Goal: Information Seeking & Learning: Learn about a topic

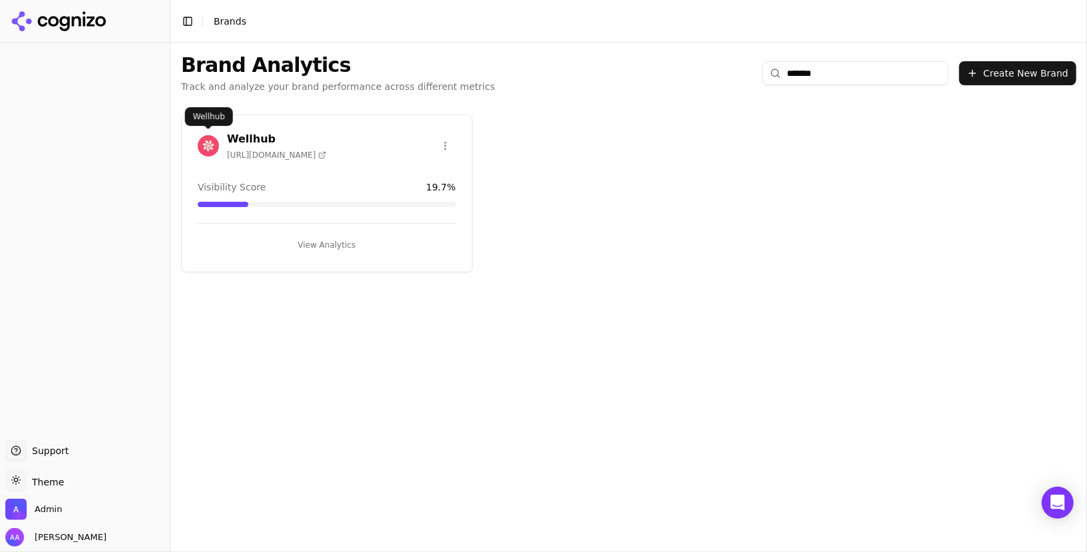
type input "*******"
click at [205, 146] on img at bounding box center [208, 145] width 21 height 21
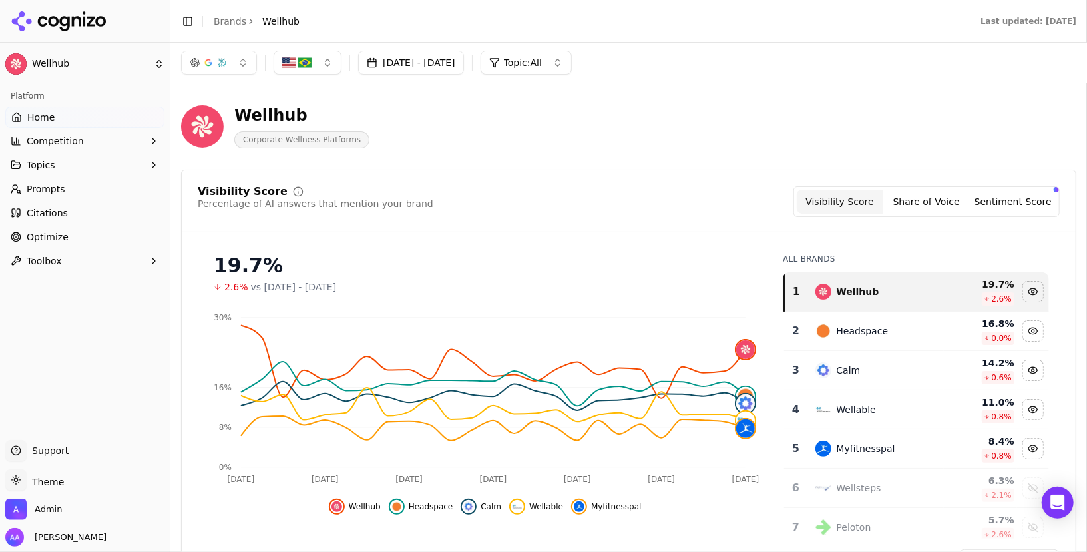
click at [232, 19] on link "Brands" at bounding box center [230, 21] width 33 height 11
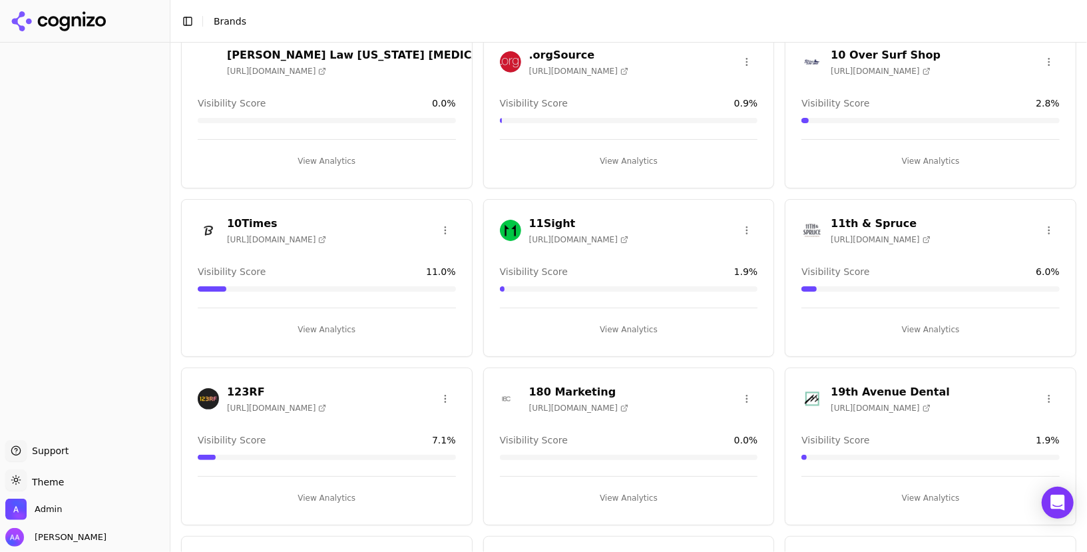
scroll to position [155, 0]
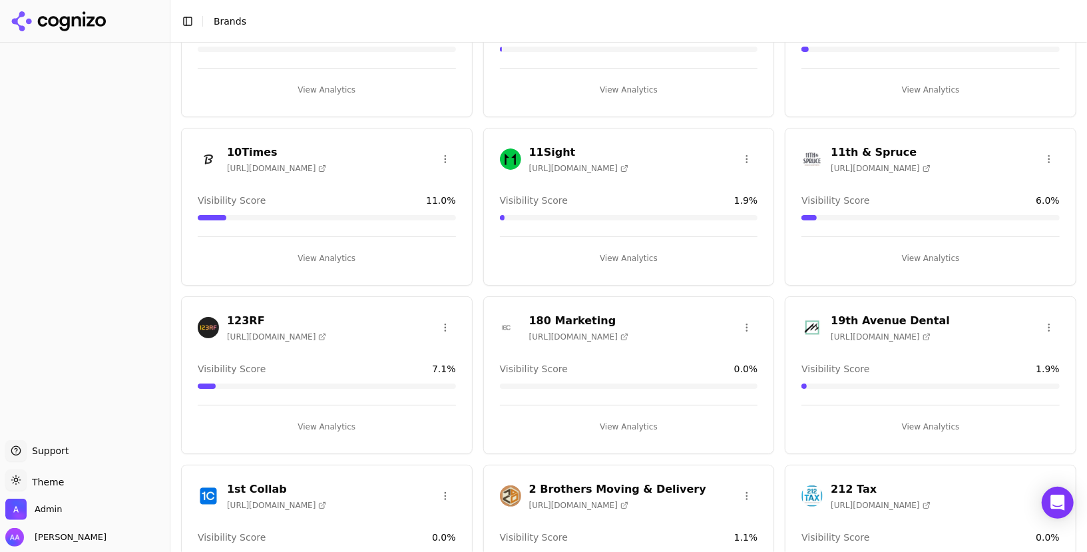
click at [212, 324] on img at bounding box center [208, 327] width 21 height 21
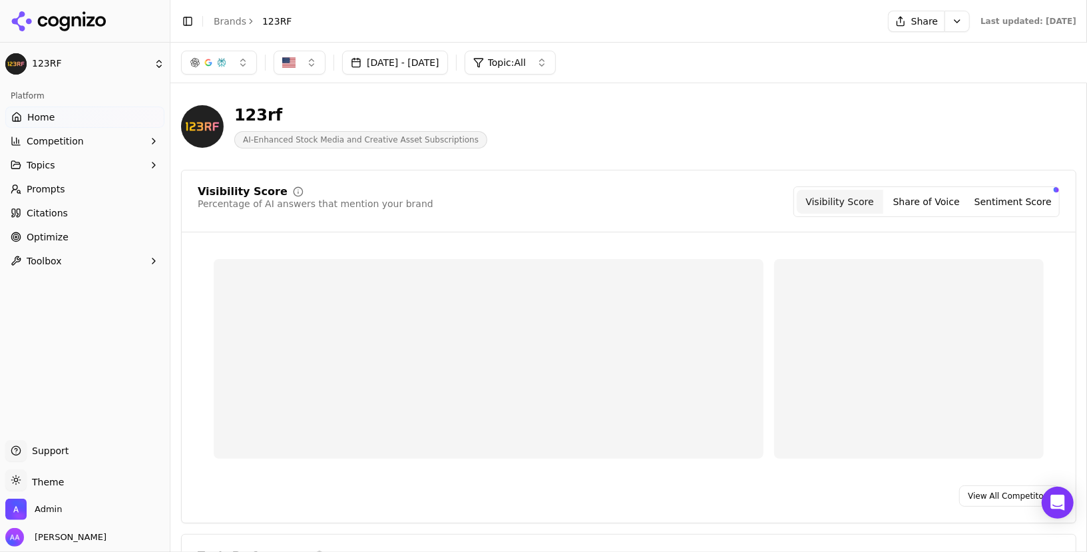
click at [51, 475] on html "123RF Platform Home Competition Topics Prompts Citations Optimize Toolbox Suppo…" at bounding box center [543, 276] width 1087 height 552
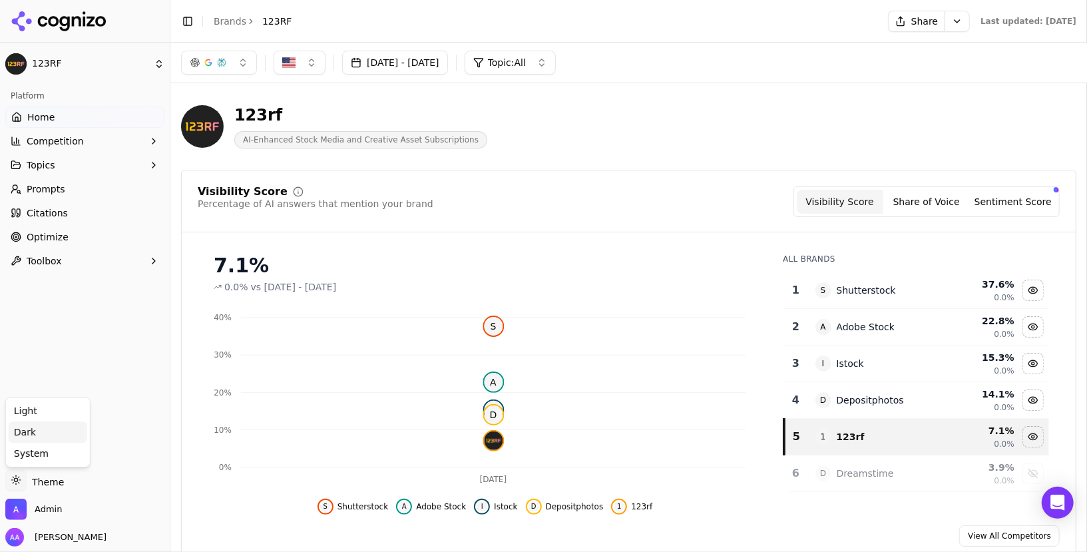
click at [57, 423] on div "Dark" at bounding box center [48, 431] width 79 height 21
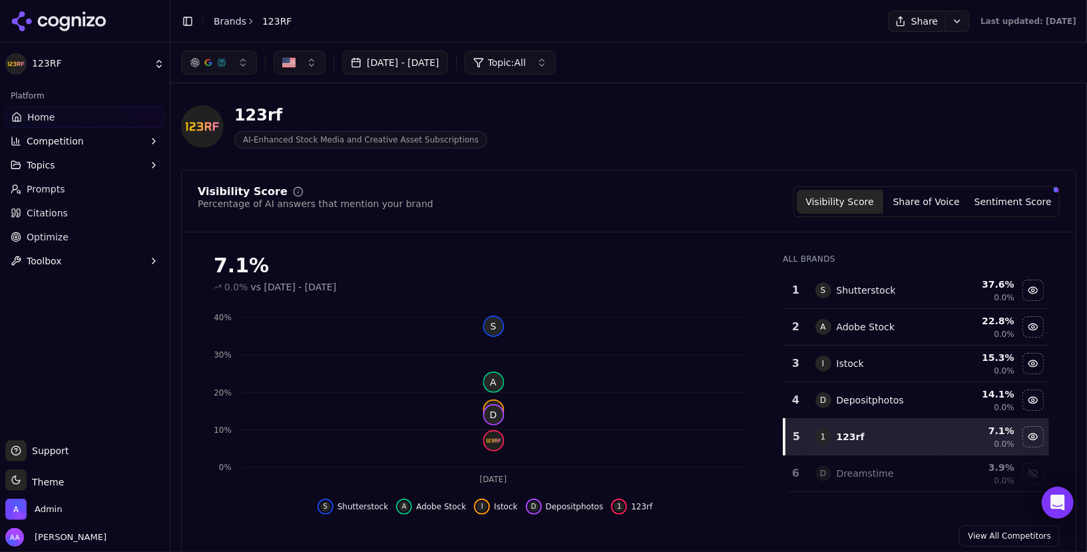
click at [57, 187] on span "Prompts" at bounding box center [46, 188] width 39 height 13
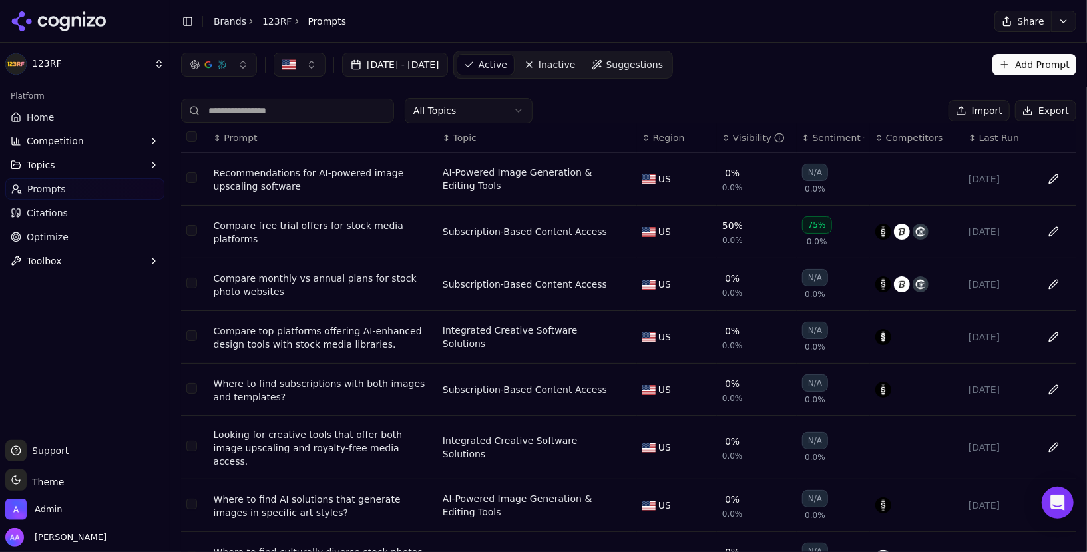
click at [194, 134] on button "Select all rows" at bounding box center [191, 136] width 11 height 11
click at [194, 136] on button "Select all rows" at bounding box center [191, 136] width 11 height 11
click at [192, 138] on button "Select all rows" at bounding box center [191, 136] width 11 height 11
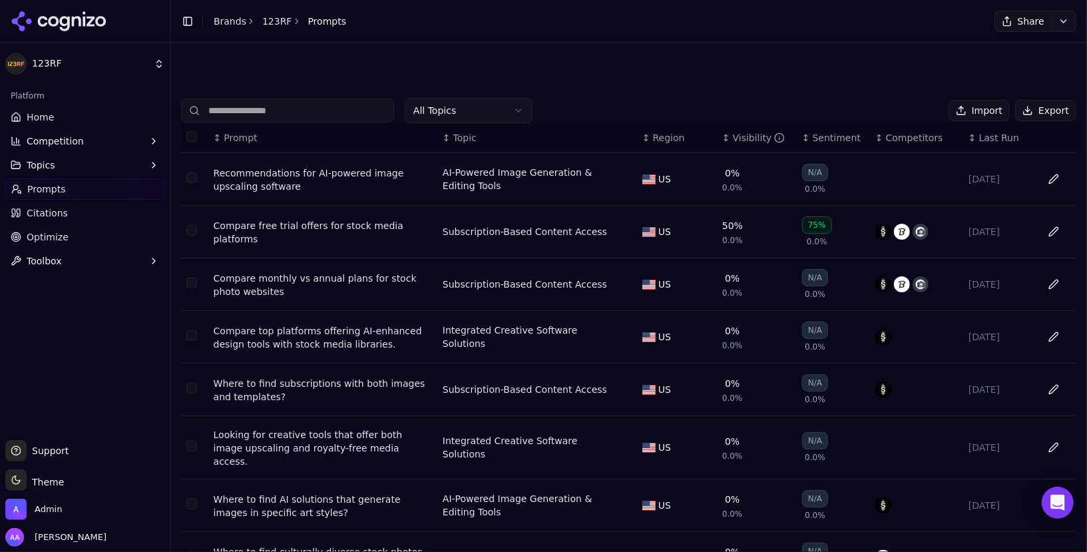
scroll to position [165, 0]
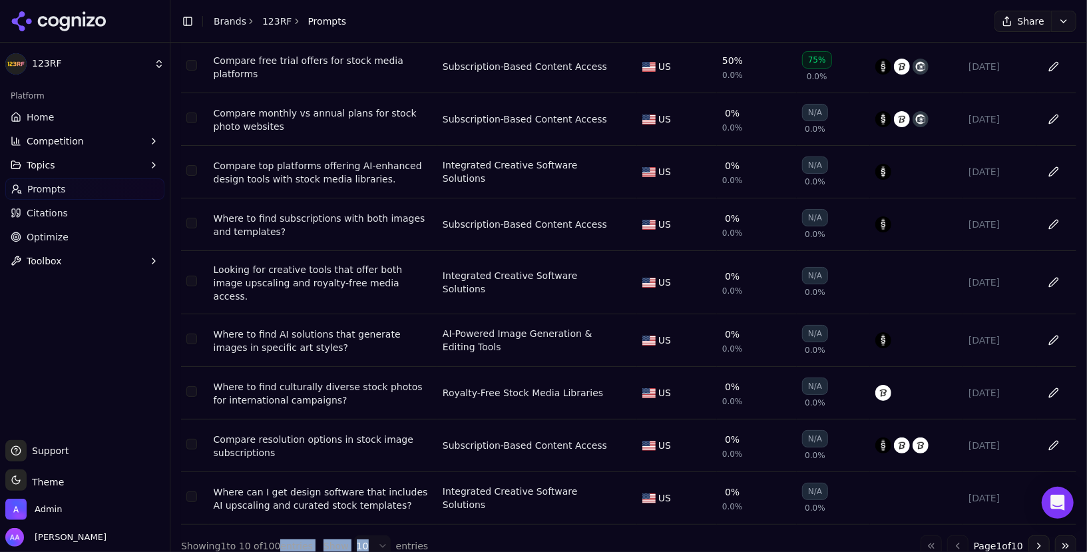
drag, startPoint x: 275, startPoint y: 533, endPoint x: 362, endPoint y: 527, distance: 87.4
click at [362, 535] on div "Showing 1 to 10 of 100 entries Show 10 entries" at bounding box center [304, 545] width 247 height 21
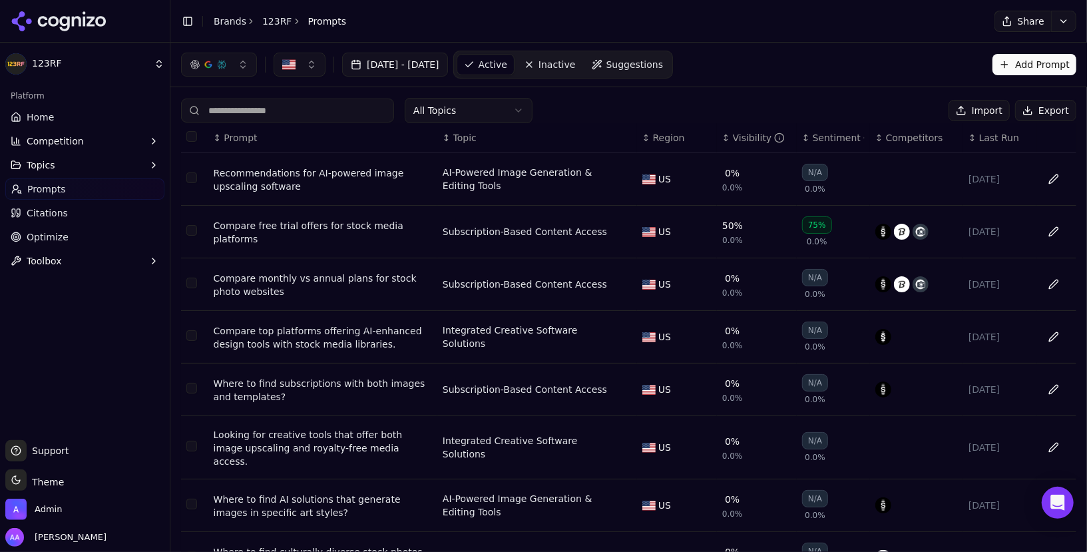
click at [198, 134] on th "Data table" at bounding box center [194, 138] width 27 height 30
click at [192, 131] on button "Select all rows" at bounding box center [191, 136] width 11 height 11
click at [80, 209] on link "Citations" at bounding box center [84, 212] width 159 height 21
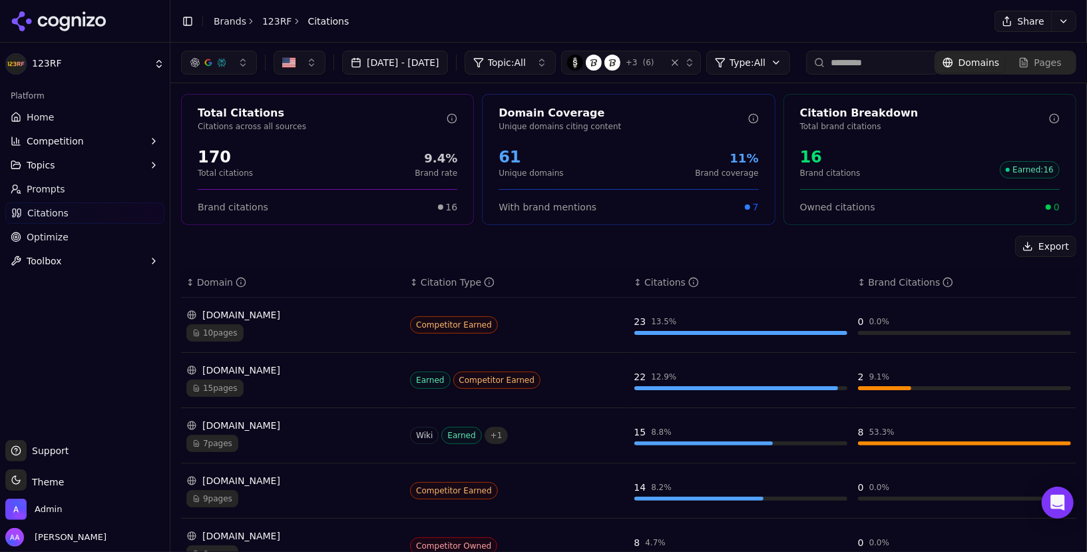
click at [526, 61] on span "Topic: All" at bounding box center [507, 62] width 38 height 13
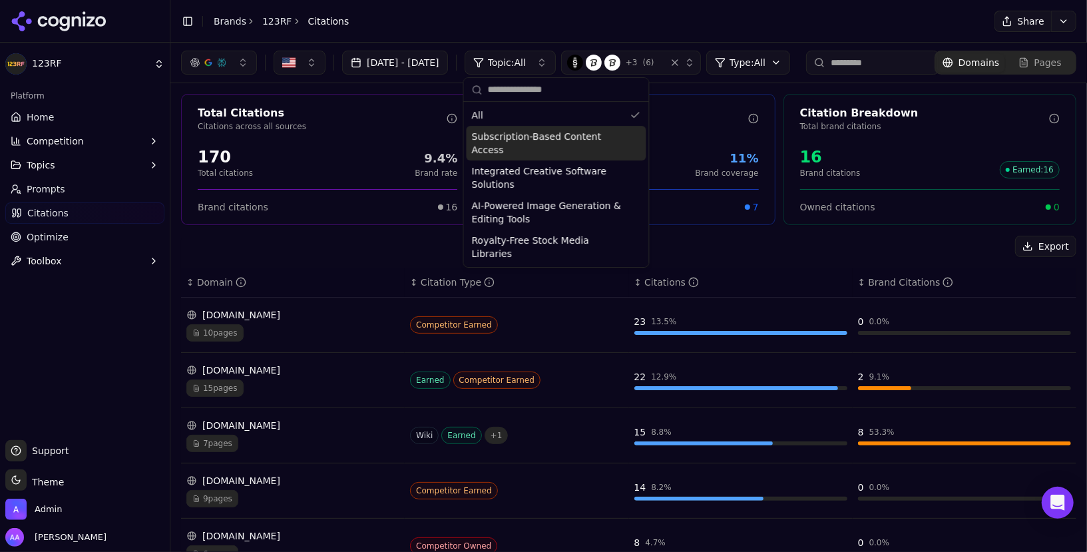
click at [560, 134] on span "Subscription-Based Content Access" at bounding box center [548, 143] width 153 height 27
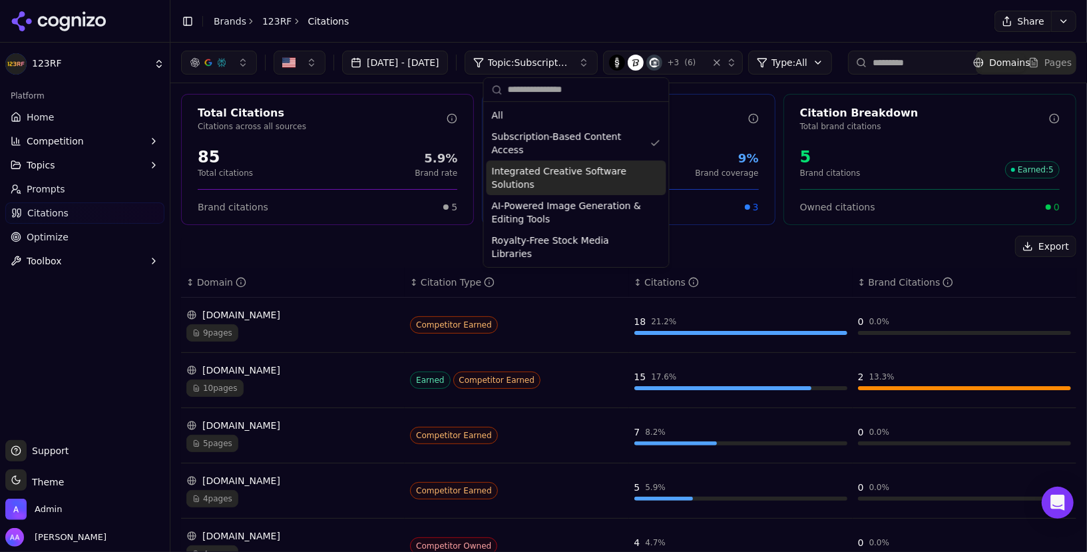
click at [560, 172] on span "Integrated Creative Software Solutions" at bounding box center [568, 177] width 153 height 27
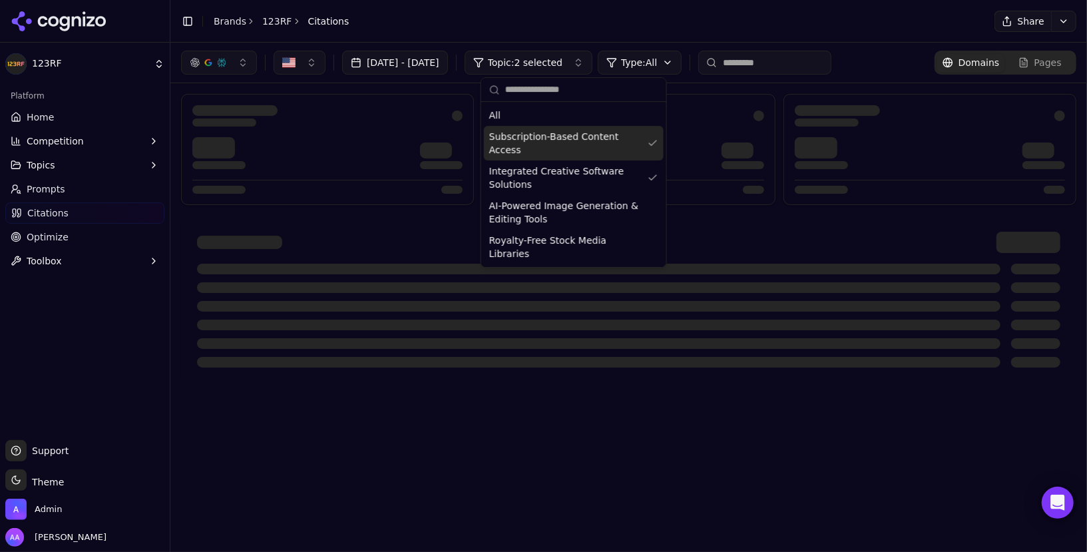
click at [579, 139] on span "Subscription-Based Content Access" at bounding box center [565, 143] width 153 height 27
click at [563, 126] on div "Subscription-Based Content Access" at bounding box center [576, 143] width 180 height 35
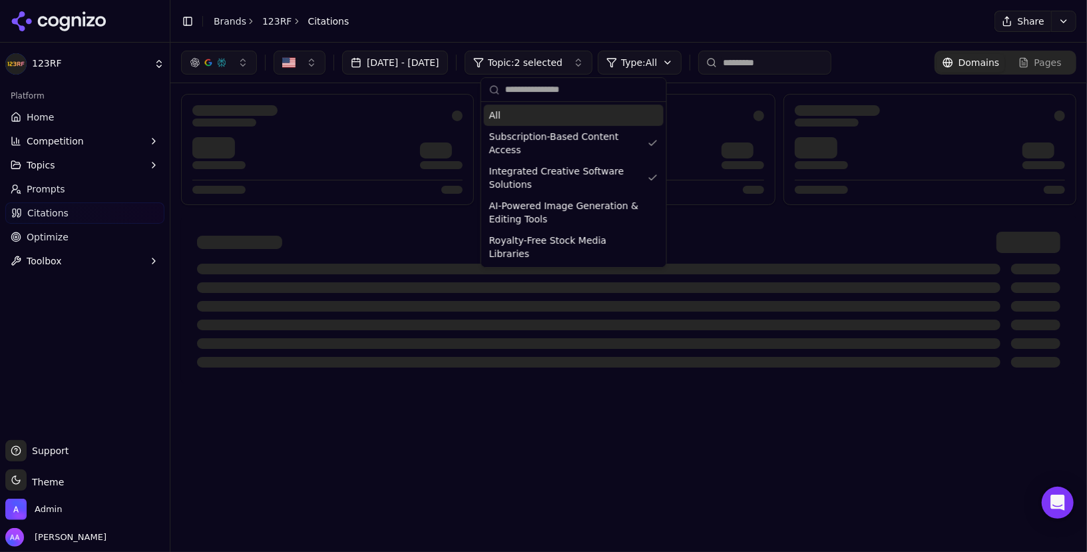
click at [568, 116] on div "All" at bounding box center [574, 114] width 180 height 21
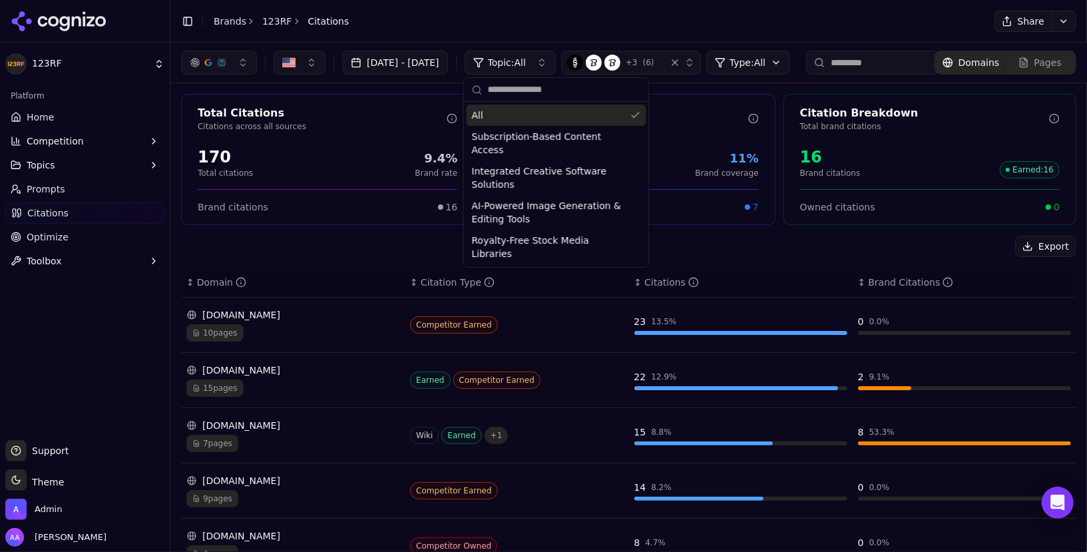
click at [637, 59] on span "+ 3" at bounding box center [631, 62] width 12 height 11
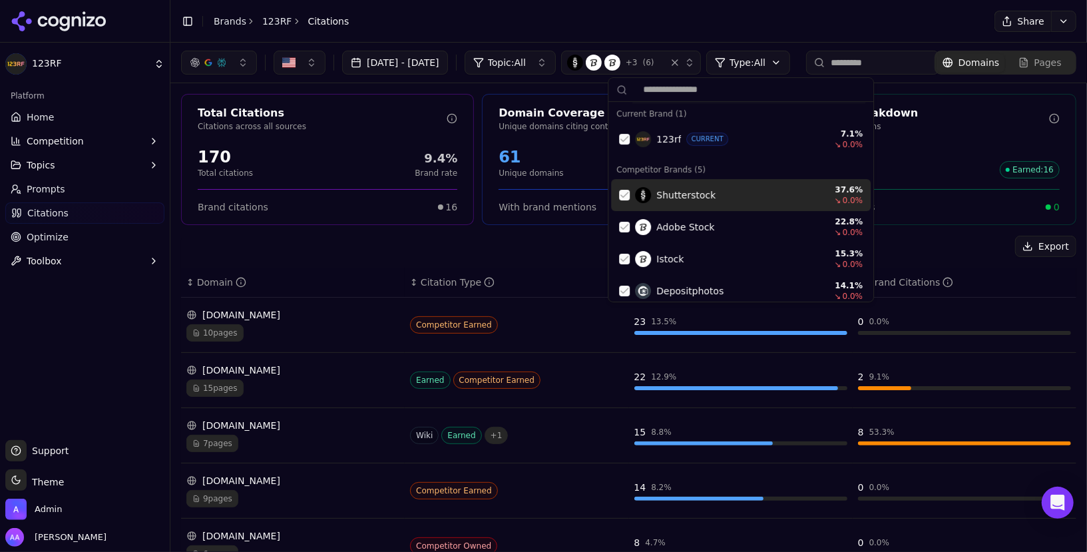
click at [620, 188] on div "Shutterstock 37.6 % ↘ 0.0 %" at bounding box center [741, 195] width 260 height 32
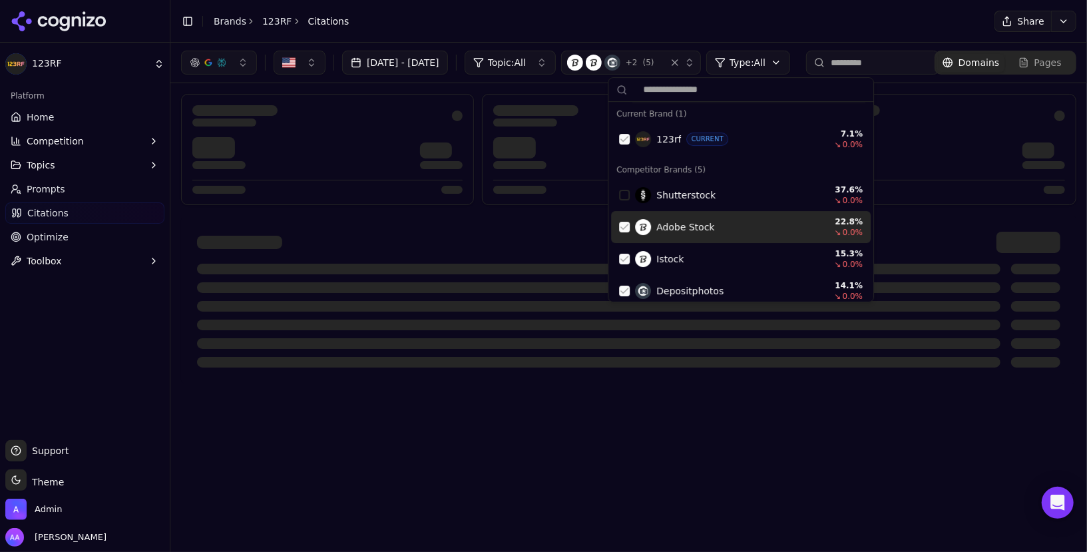
click at [623, 226] on div "Suggestions" at bounding box center [624, 227] width 11 height 11
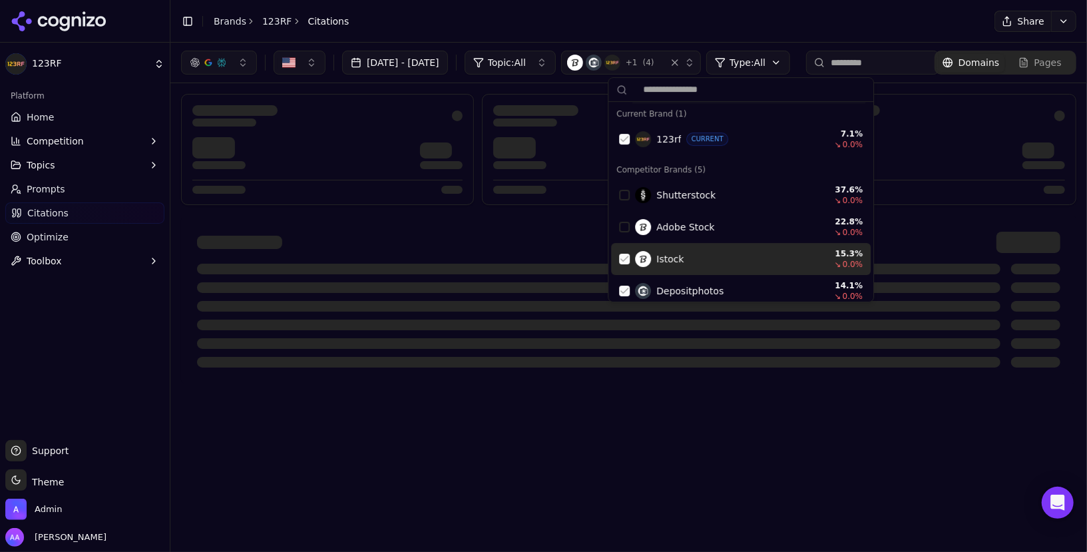
click at [623, 254] on div "Suggestions" at bounding box center [624, 259] width 11 height 11
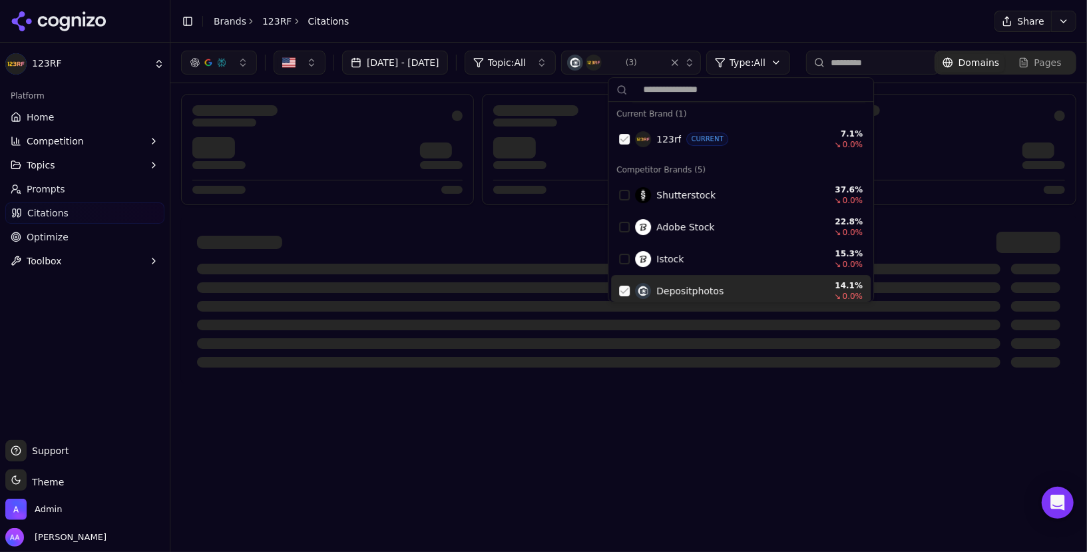
click at [695, 288] on span "Depositphotos" at bounding box center [689, 290] width 67 height 13
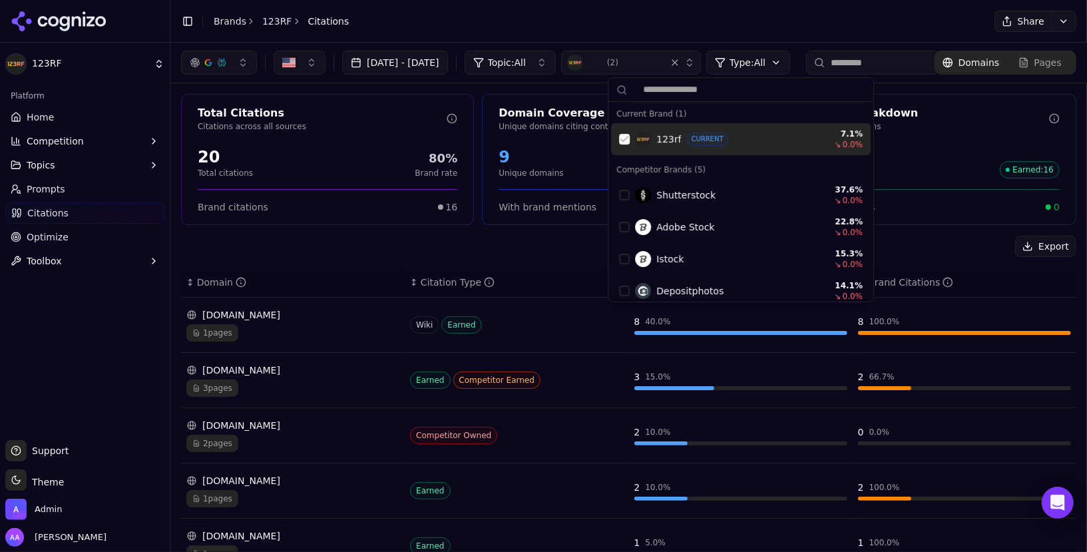
click at [653, 132] on div "123rf CURRENT" at bounding box center [726, 139] width 182 height 16
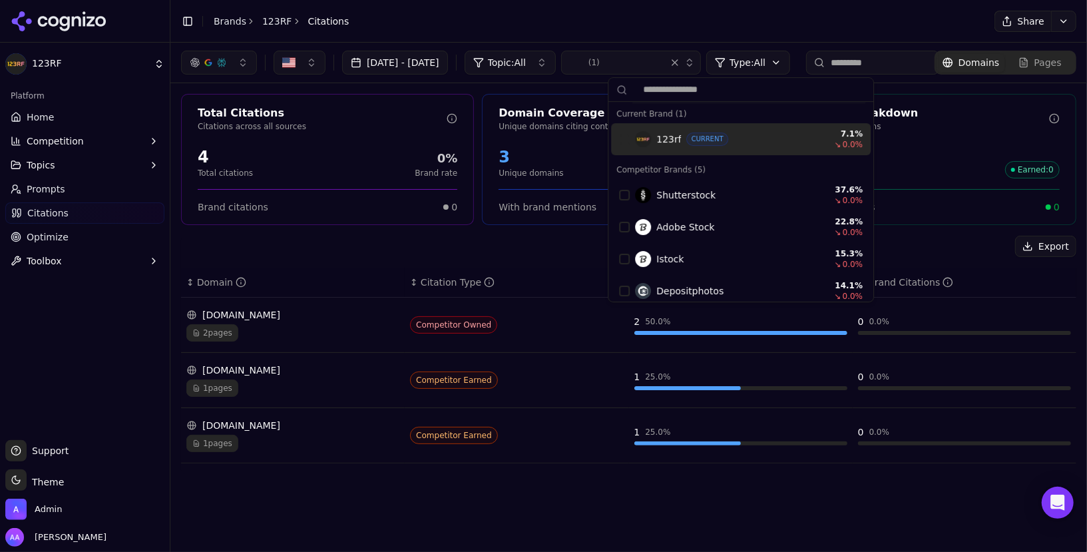
click at [645, 137] on img "Suggestions" at bounding box center [643, 139] width 16 height 16
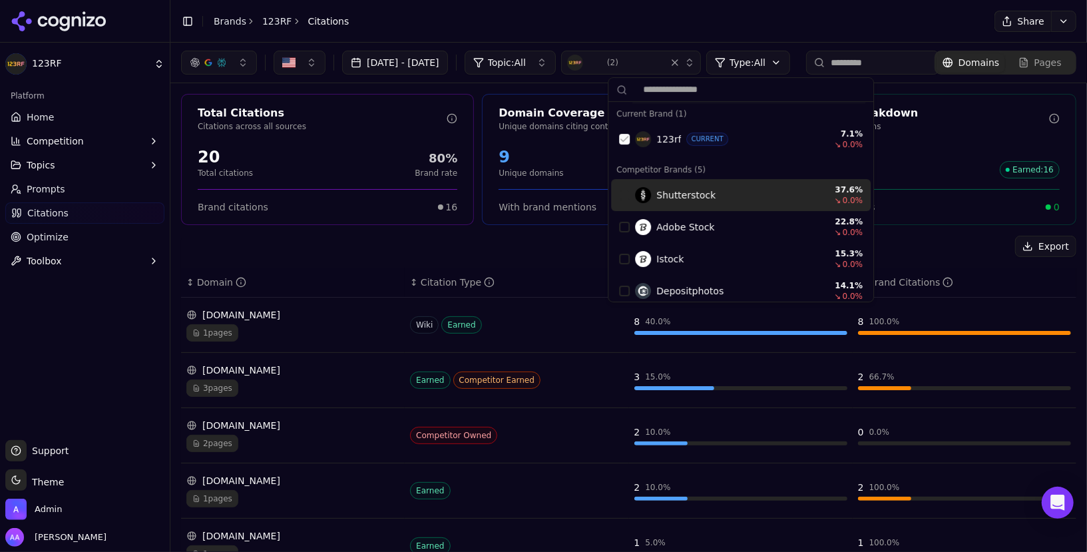
scroll to position [39, 0]
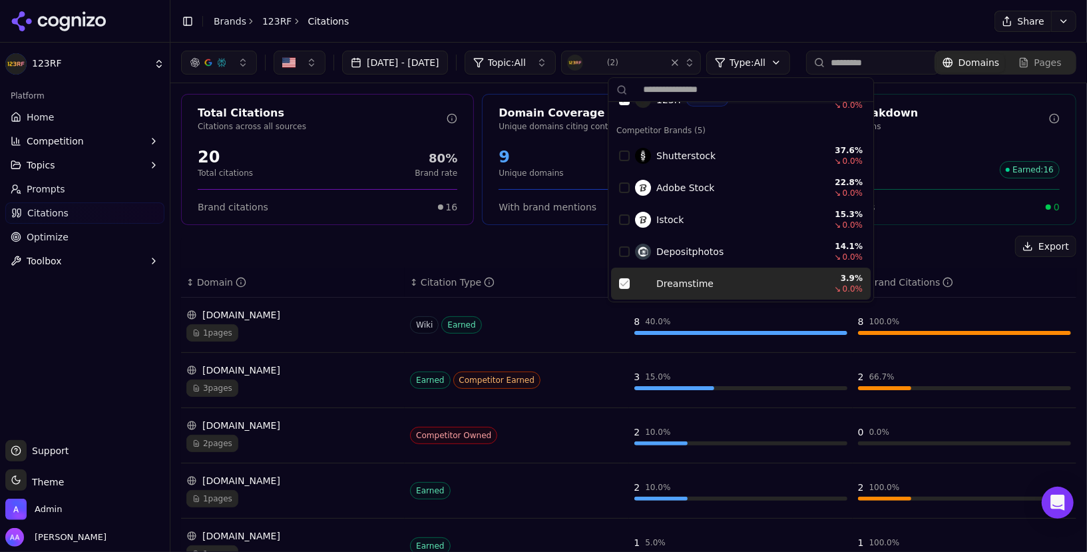
click at [682, 288] on span "Dreamstime" at bounding box center [684, 283] width 57 height 13
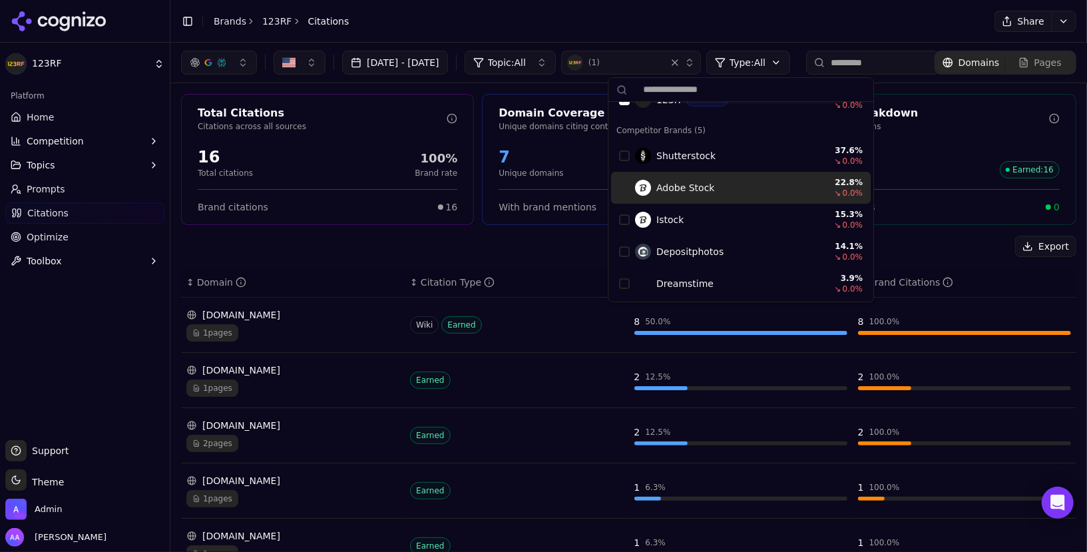
click at [686, 172] on div "Adobe Stock 22.8 % ↘ 0.0 %" at bounding box center [741, 188] width 260 height 32
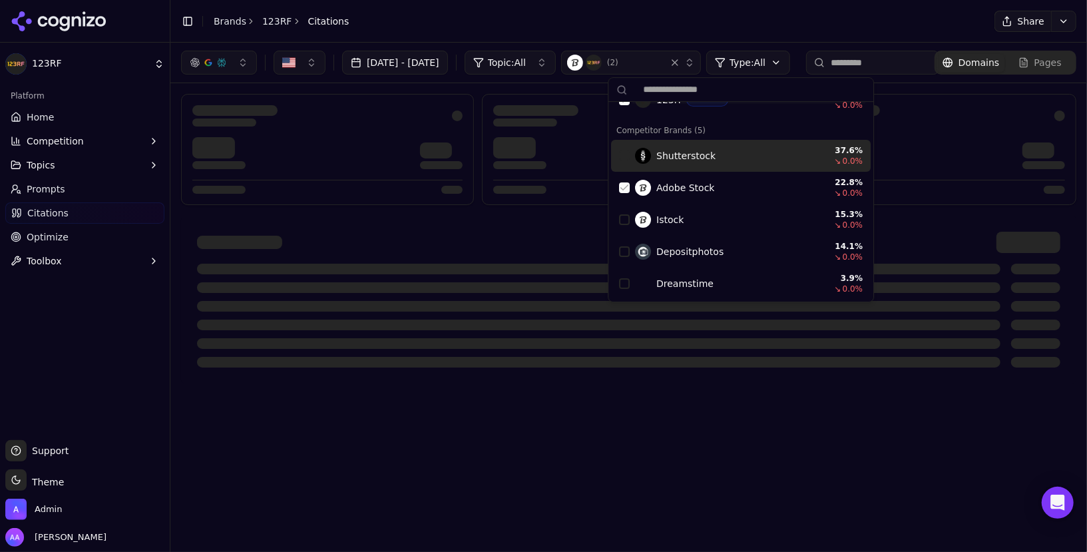
click at [689, 150] on span "Shutterstock" at bounding box center [685, 155] width 59 height 13
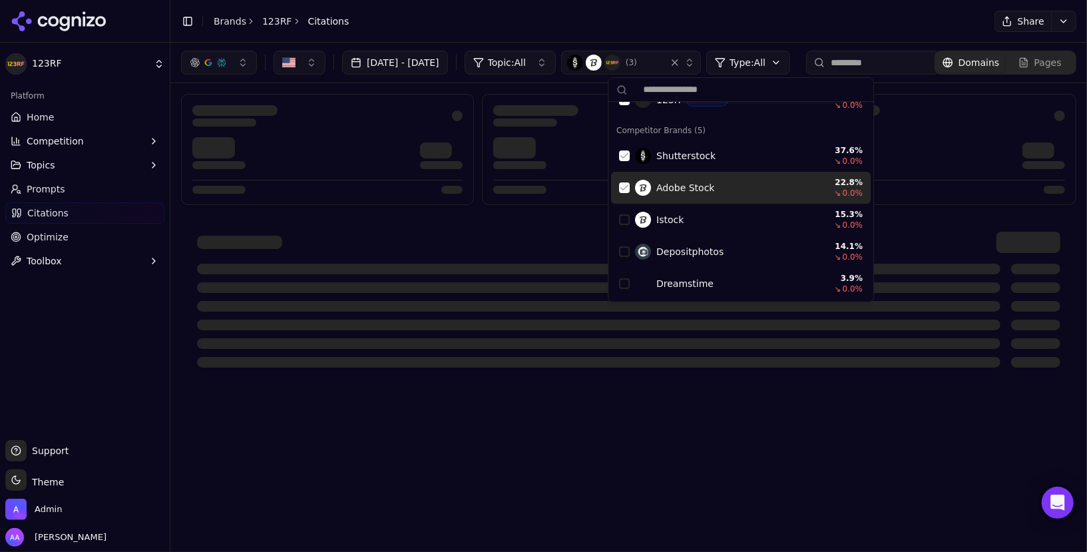
click at [684, 202] on div "Adobe Stock 22.8 % ↘ 0.0 %" at bounding box center [741, 188] width 260 height 32
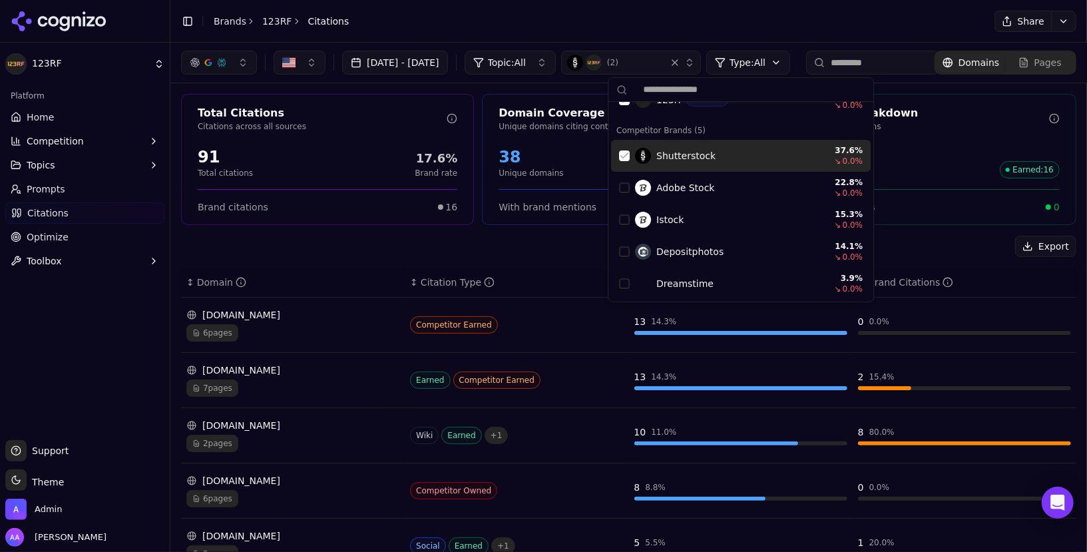
click at [861, 51] on input at bounding box center [872, 63] width 133 height 24
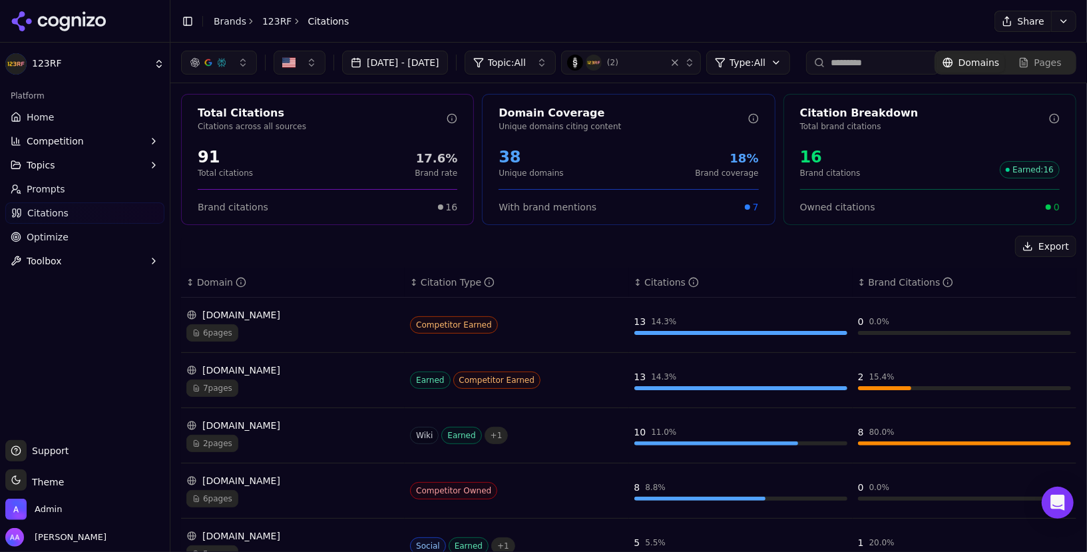
click at [799, 63] on html "123RF Platform Home Competition Topics Prompts Citations Optimize Toolbox Suppo…" at bounding box center [543, 276] width 1087 height 552
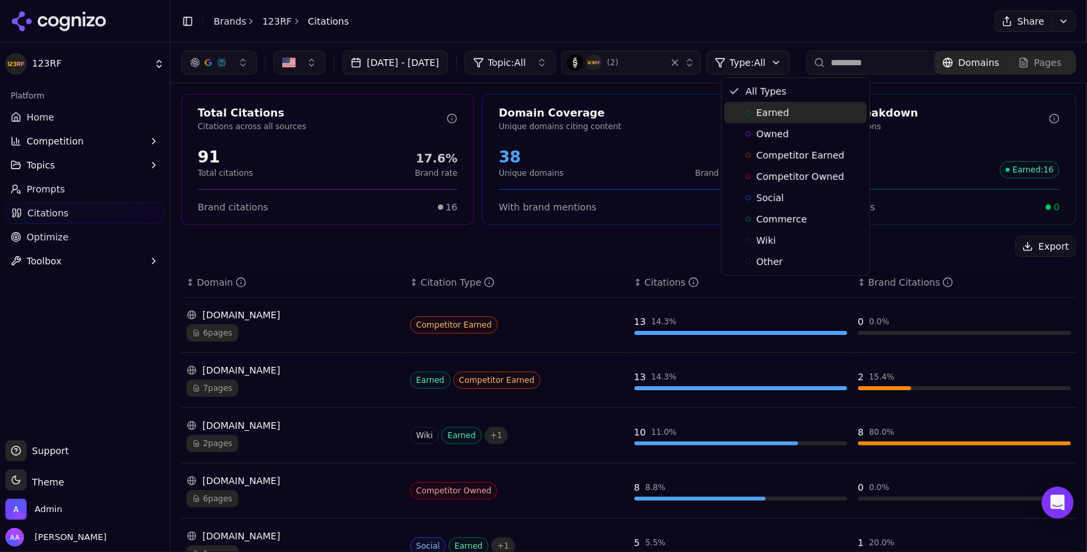
click at [767, 120] on div "Earned" at bounding box center [795, 112] width 142 height 21
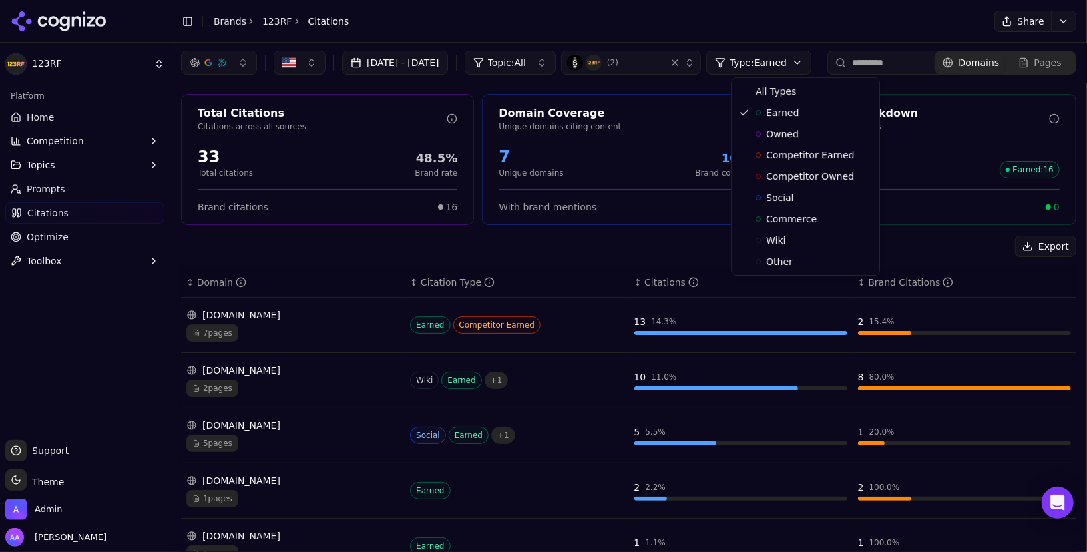
click at [808, 73] on html "123RF Platform Home Competition Topics Prompts Citations Optimize Toolbox Suppo…" at bounding box center [543, 276] width 1087 height 552
click at [789, 136] on span "Owned" at bounding box center [782, 133] width 33 height 13
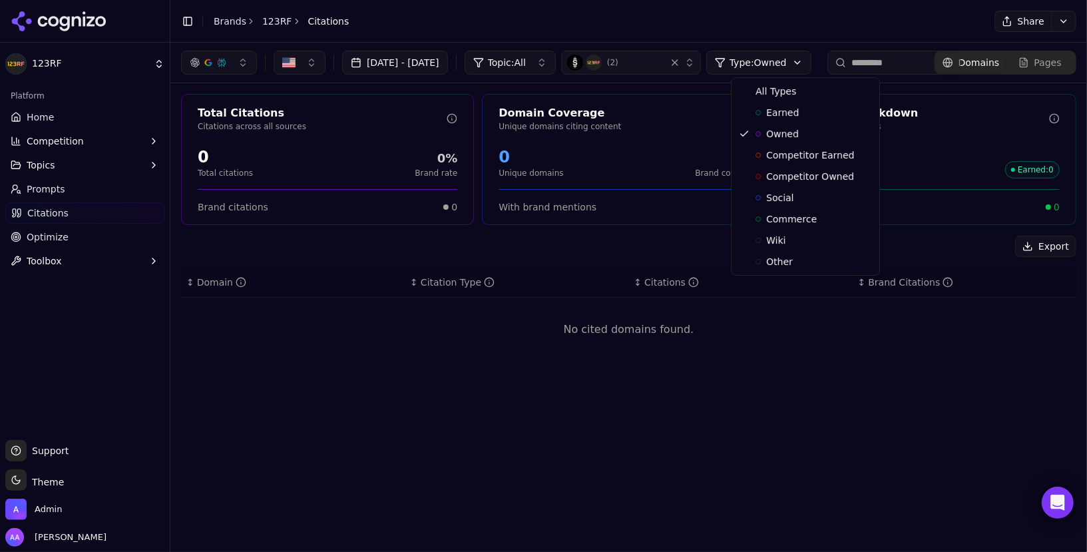
click at [798, 62] on html "123RF Platform Home Competition Topics Prompts Citations Optimize Toolbox Suppo…" at bounding box center [543, 276] width 1087 height 552
click at [789, 108] on span "Earned" at bounding box center [782, 112] width 33 height 13
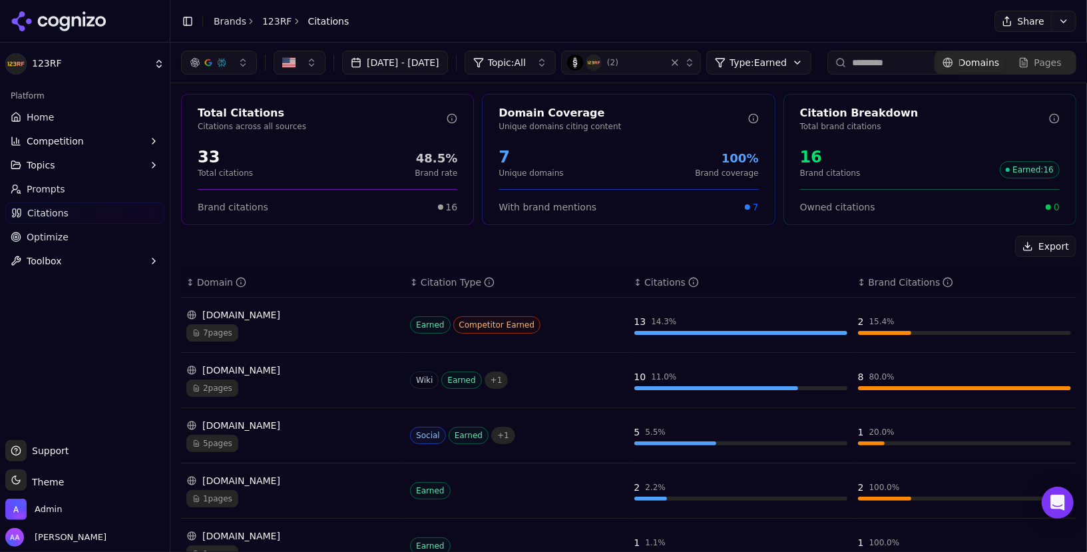
click at [799, 69] on html "123RF Platform Home Competition Topics Prompts Citations Optimize Toolbox Suppo…" at bounding box center [543, 276] width 1087 height 552
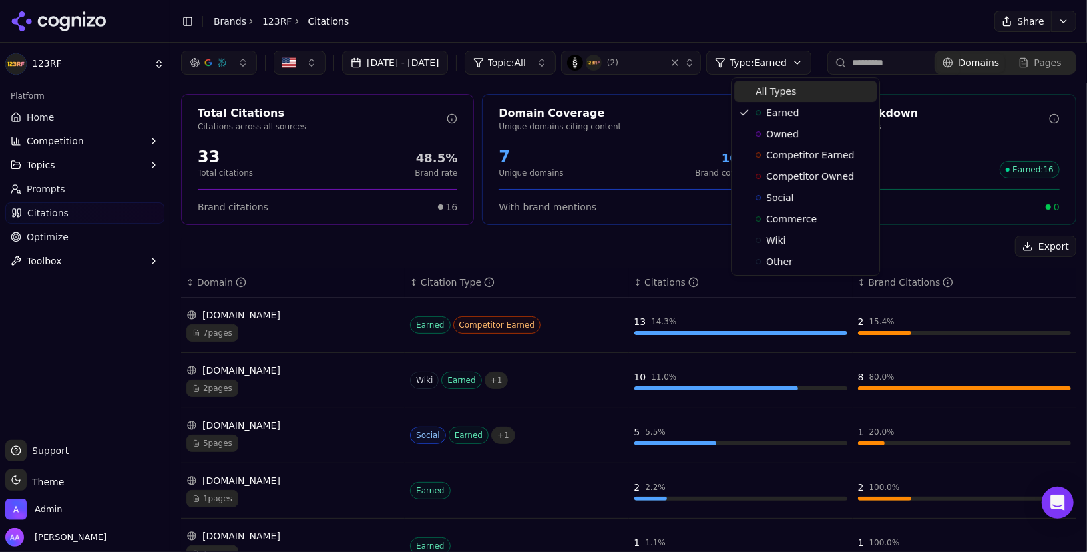
click at [797, 92] on div "All Types" at bounding box center [805, 91] width 142 height 21
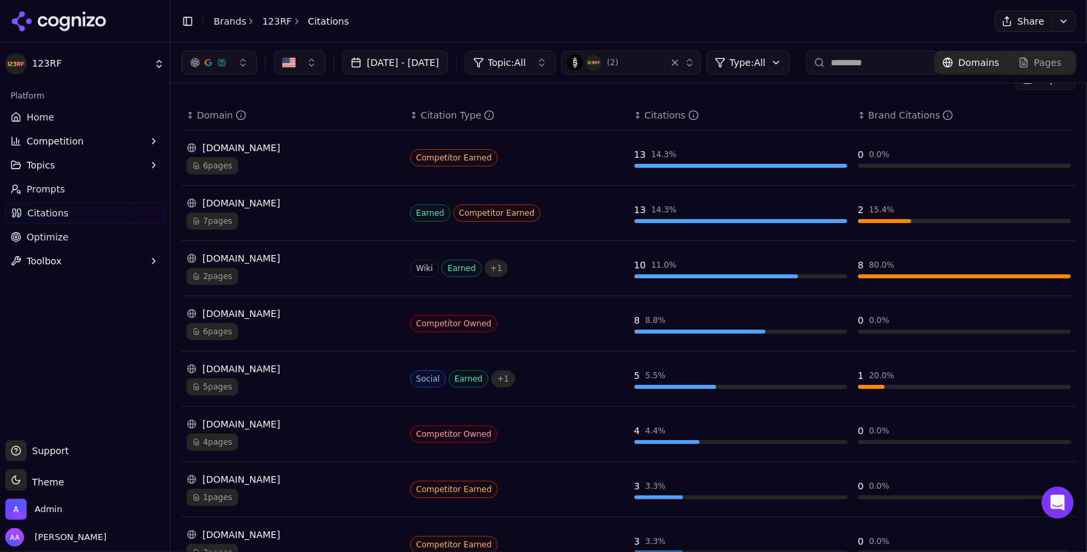
scroll to position [0, 0]
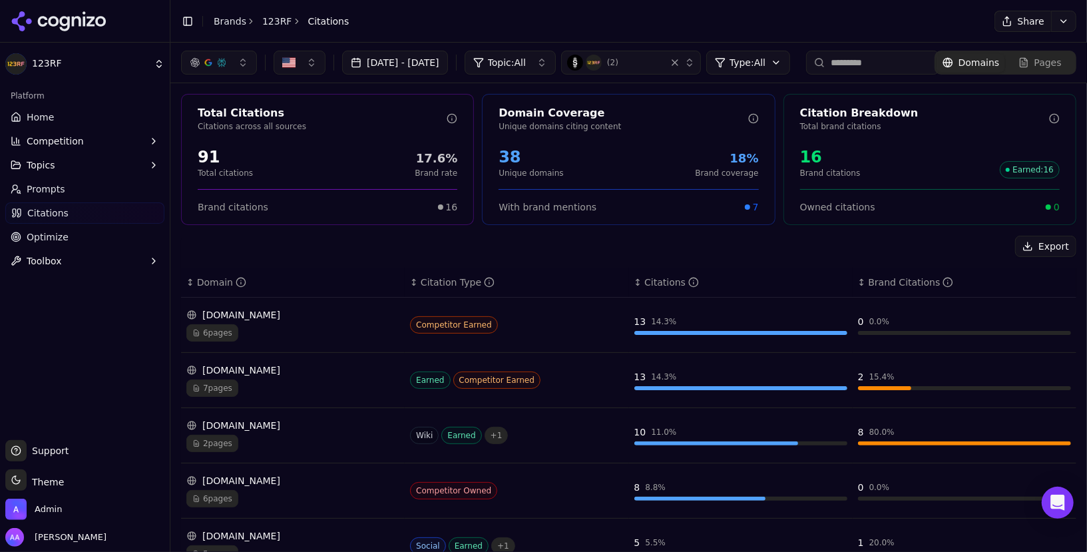
click at [403, 53] on button "[DATE] - [DATE]" at bounding box center [395, 63] width 106 height 24
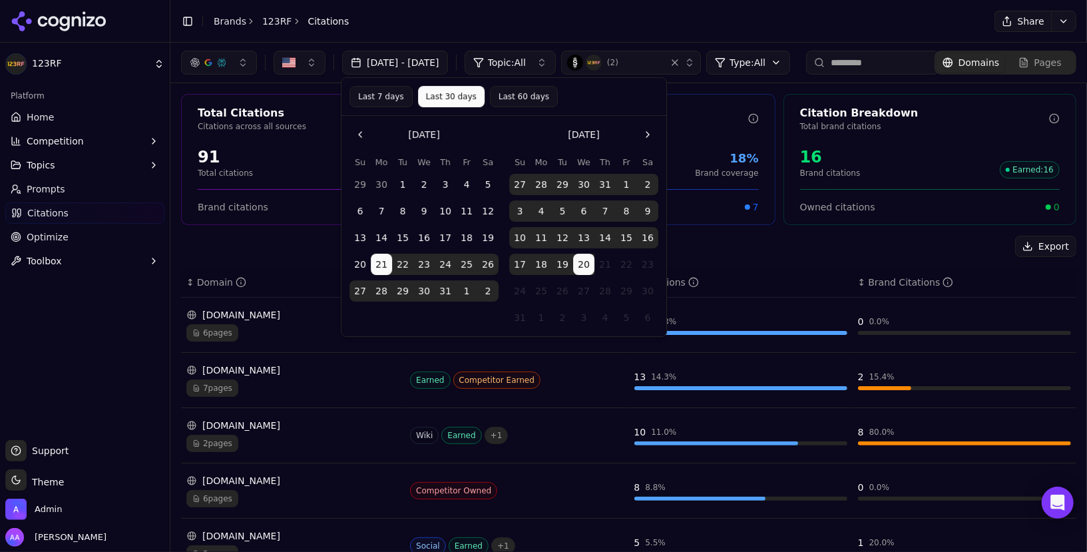
click at [403, 53] on button "[DATE] - [DATE]" at bounding box center [395, 63] width 106 height 24
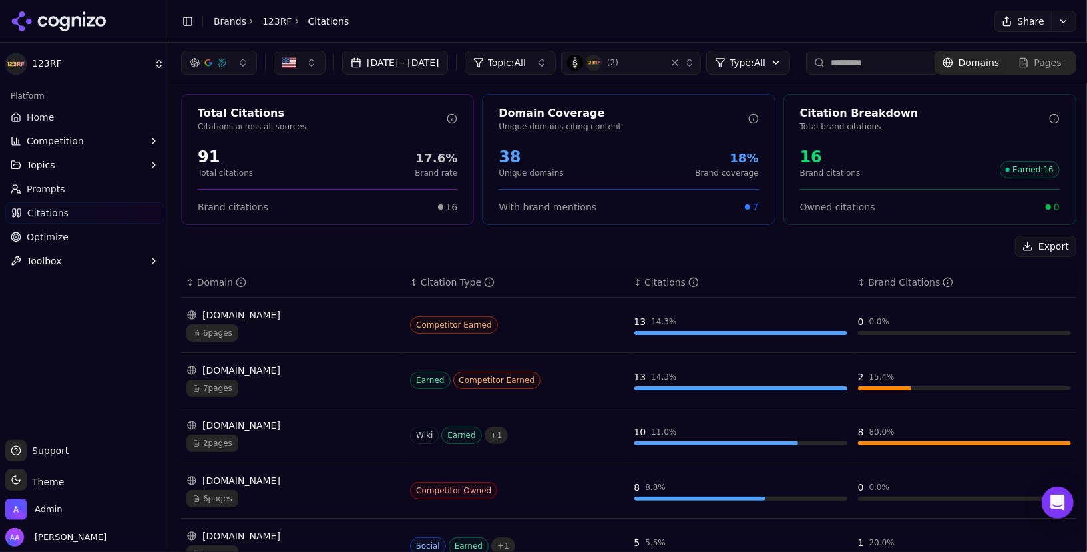
click at [230, 11] on header "Toggle Sidebar Brands 123RF Citations Share" at bounding box center [628, 21] width 916 height 43
click at [230, 17] on link "Brands" at bounding box center [230, 21] width 33 height 11
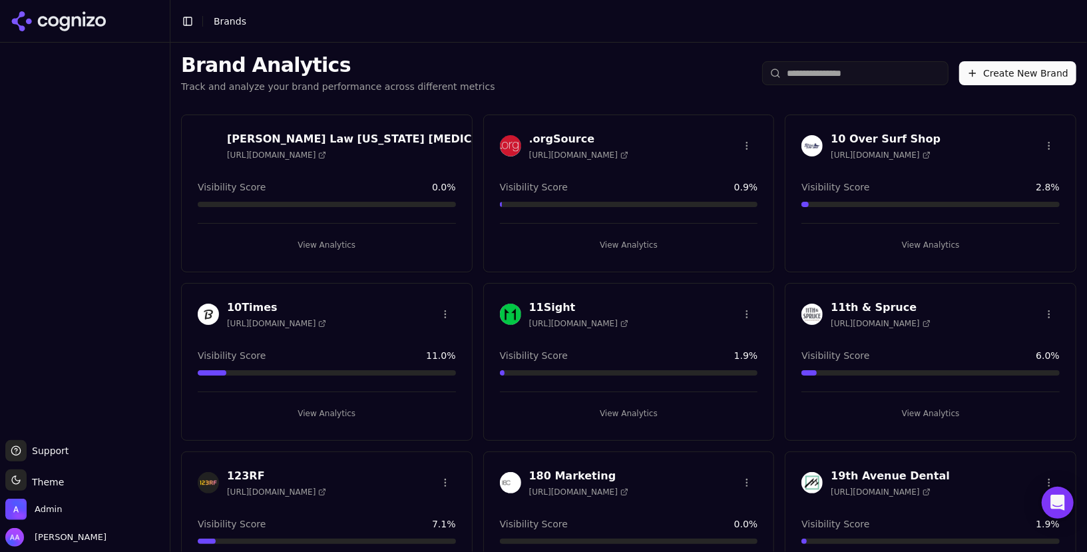
click at [836, 67] on input "search" at bounding box center [855, 73] width 186 height 24
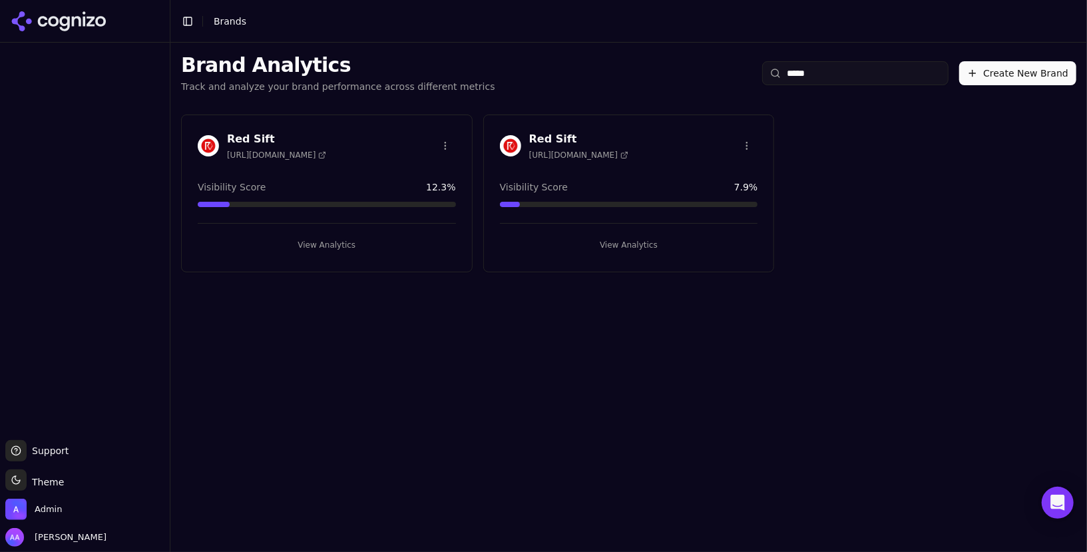
type input "*****"
click at [515, 138] on img at bounding box center [510, 145] width 21 height 21
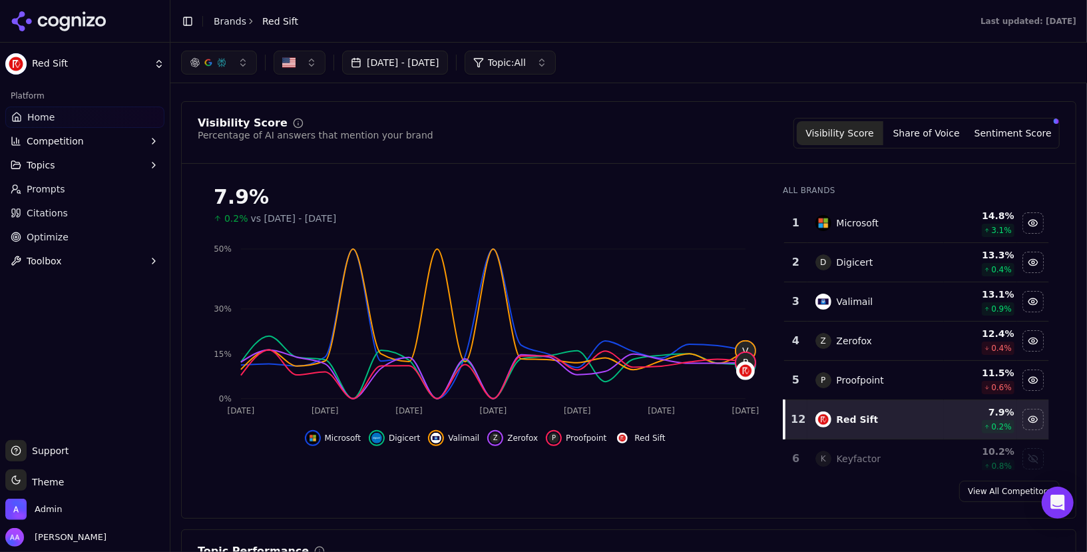
scroll to position [62, 0]
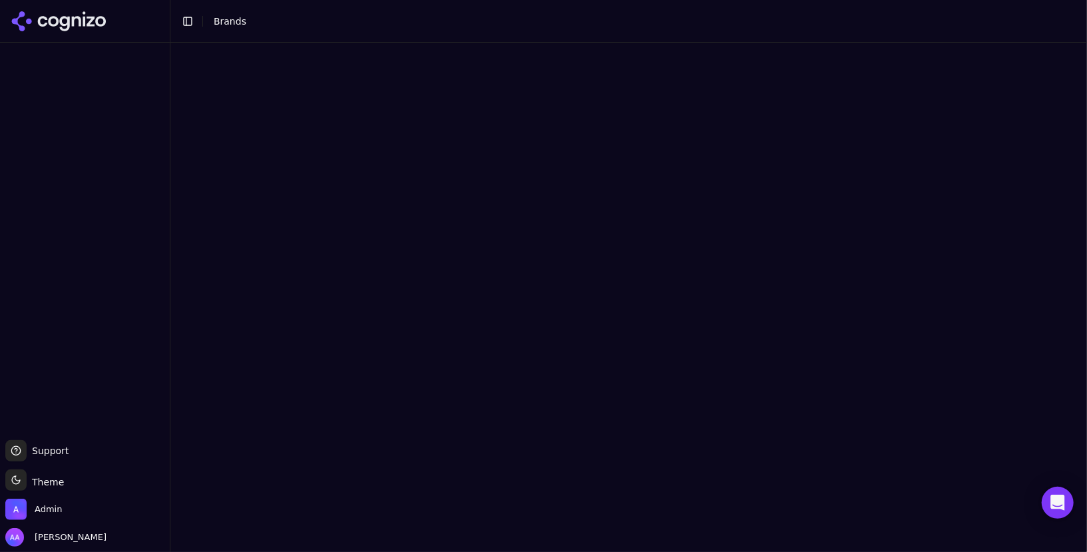
click at [818, 69] on html "Support Support Toggle theme Theme Admin Alp Aysan Toggle Sidebar Brands 15%" at bounding box center [543, 276] width 1087 height 552
click at [812, 75] on html "Support Support Toggle theme Theme Admin Alp Aysan Toggle Sidebar Brands 15%" at bounding box center [543, 276] width 1087 height 552
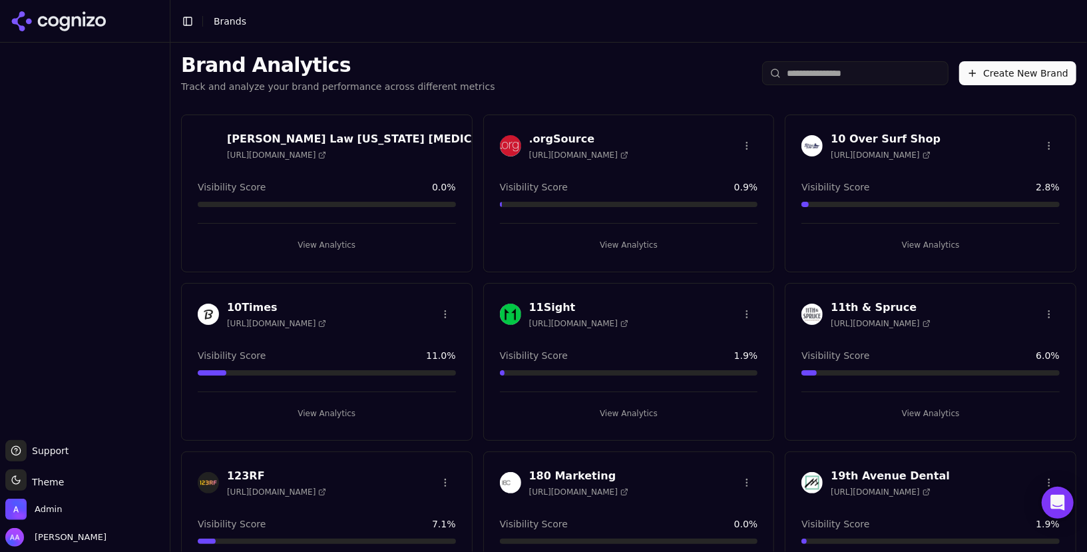
click at [832, 69] on input "search" at bounding box center [855, 73] width 186 height 24
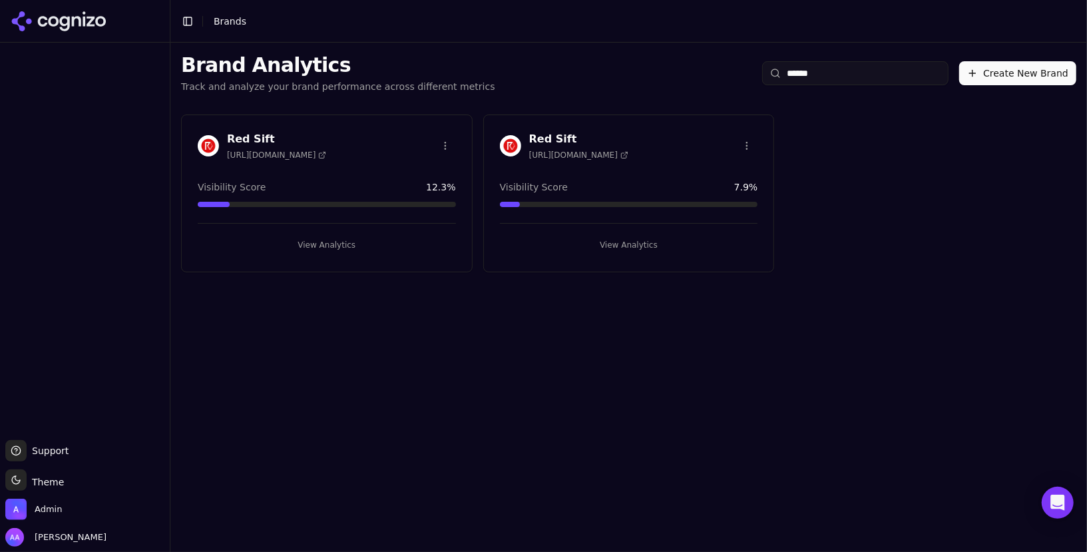
type input "******"
click at [205, 150] on img at bounding box center [208, 145] width 21 height 21
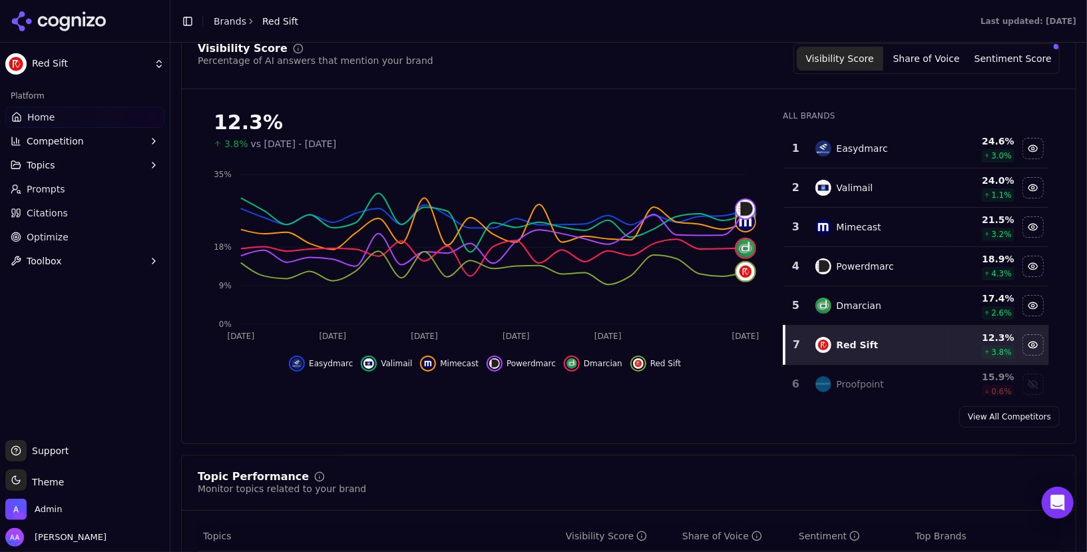
scroll to position [145, 0]
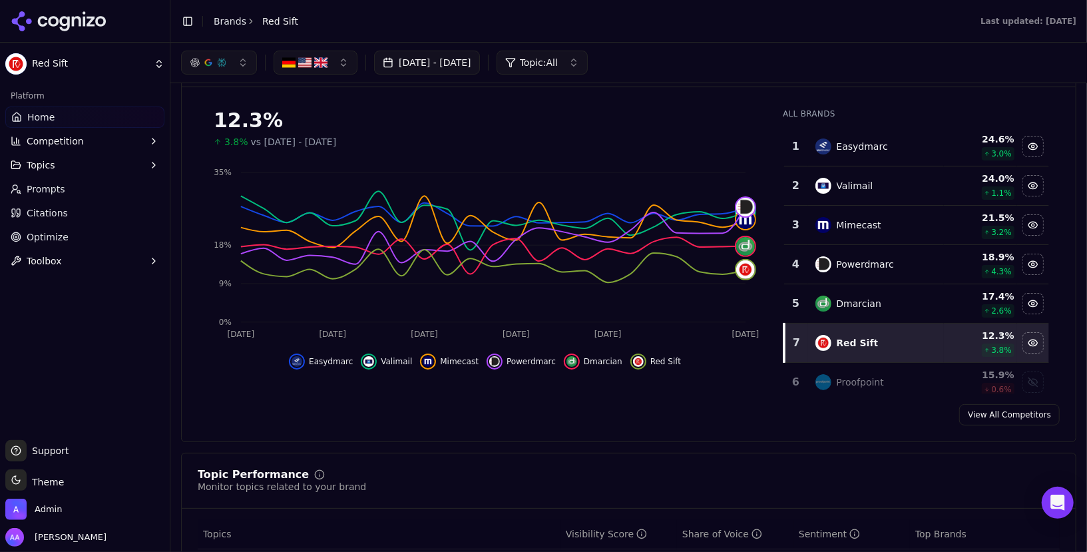
click at [101, 124] on link "Home" at bounding box center [84, 116] width 159 height 21
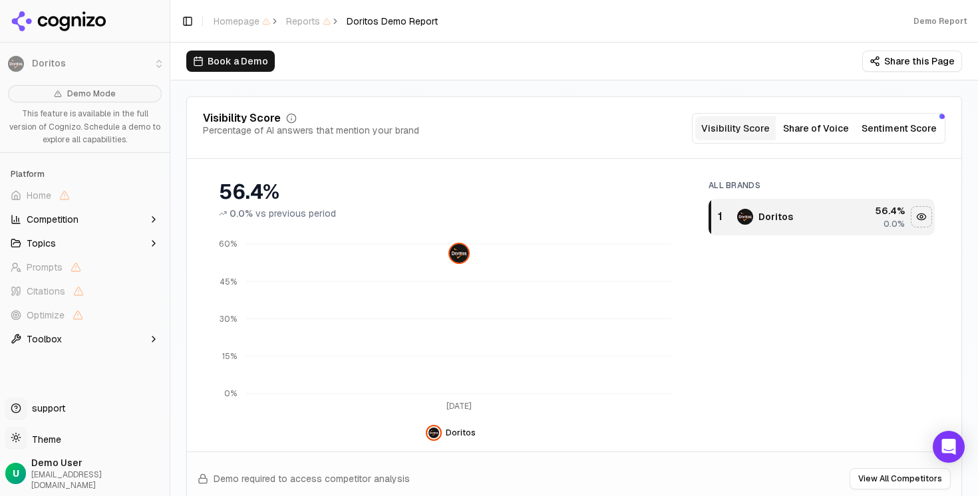
scroll to position [128, 0]
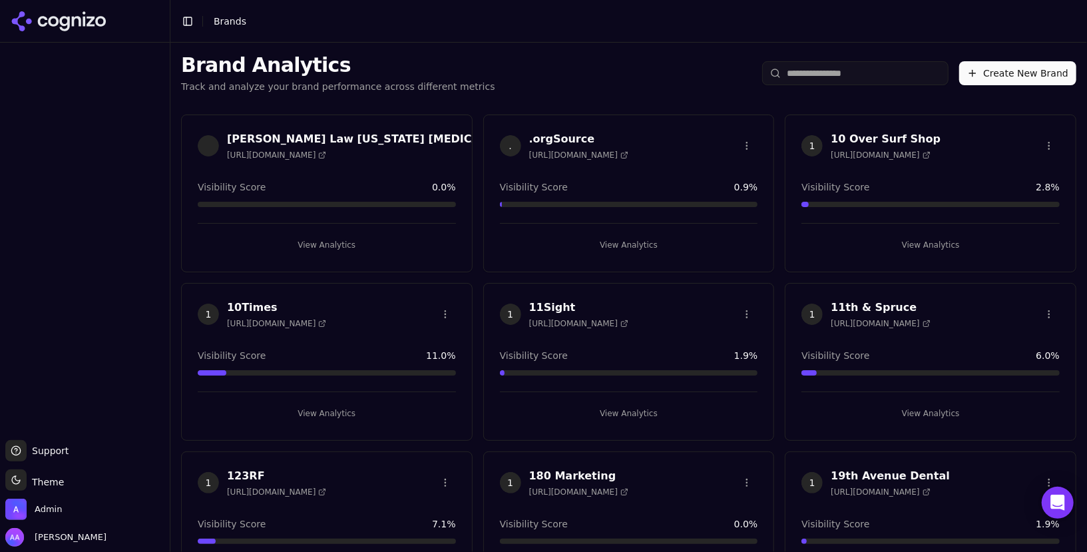
click at [836, 71] on input "search" at bounding box center [855, 73] width 186 height 24
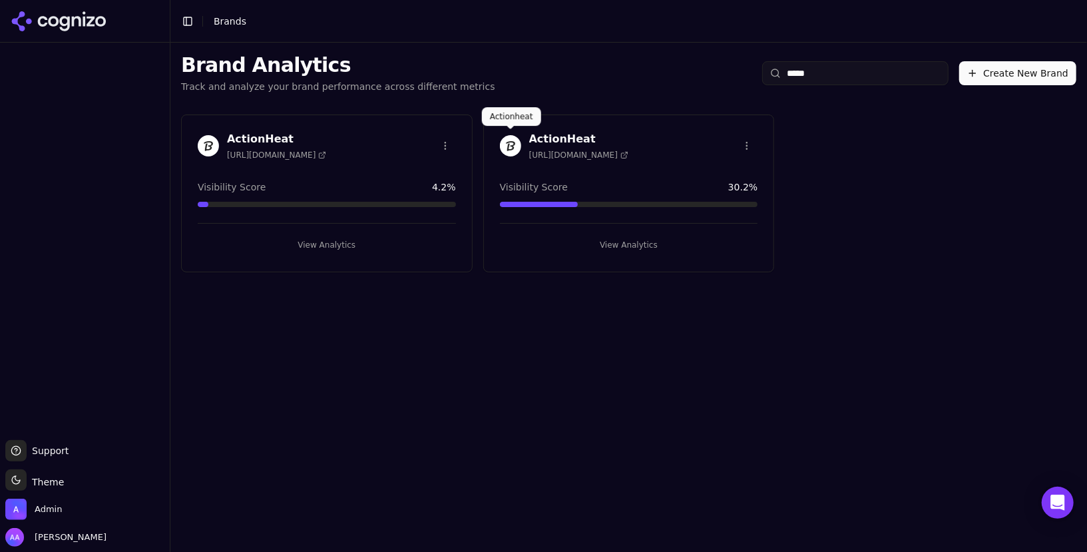
type input "*****"
click at [511, 150] on img at bounding box center [510, 145] width 21 height 21
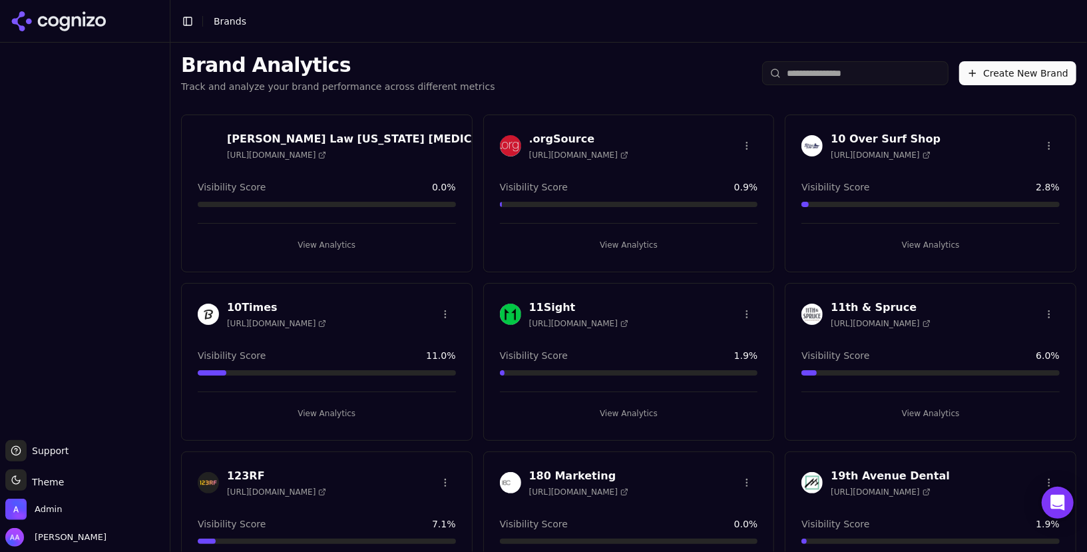
click at [831, 79] on input "search" at bounding box center [855, 73] width 186 height 24
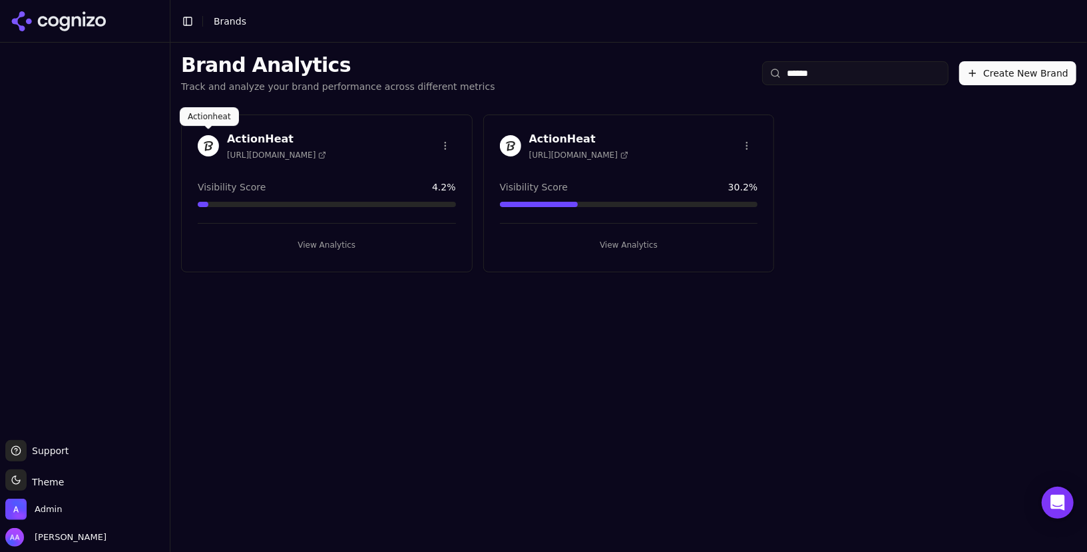
type input "******"
click at [209, 148] on img at bounding box center [208, 145] width 21 height 21
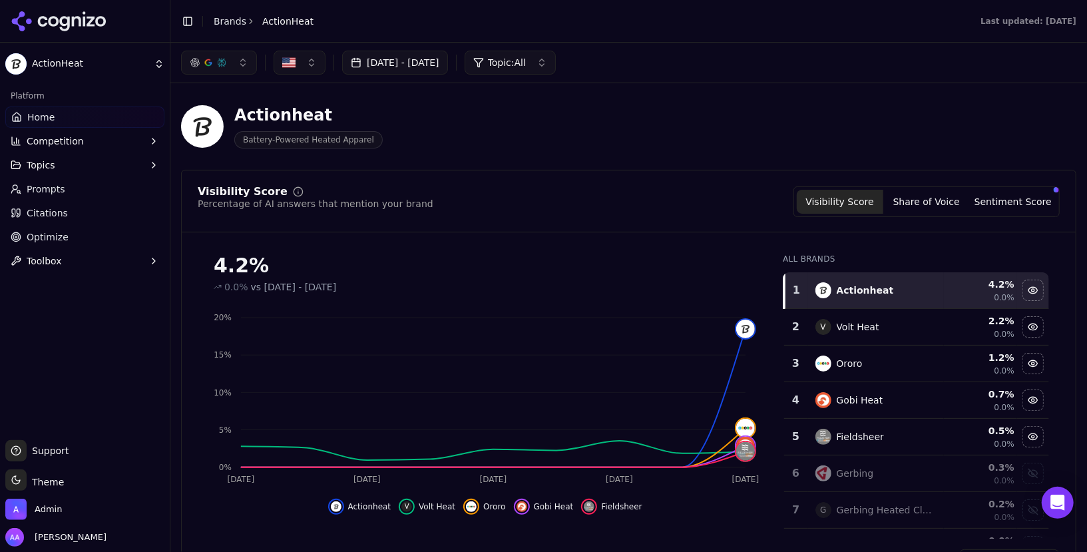
click at [59, 191] on span "Prompts" at bounding box center [46, 188] width 39 height 13
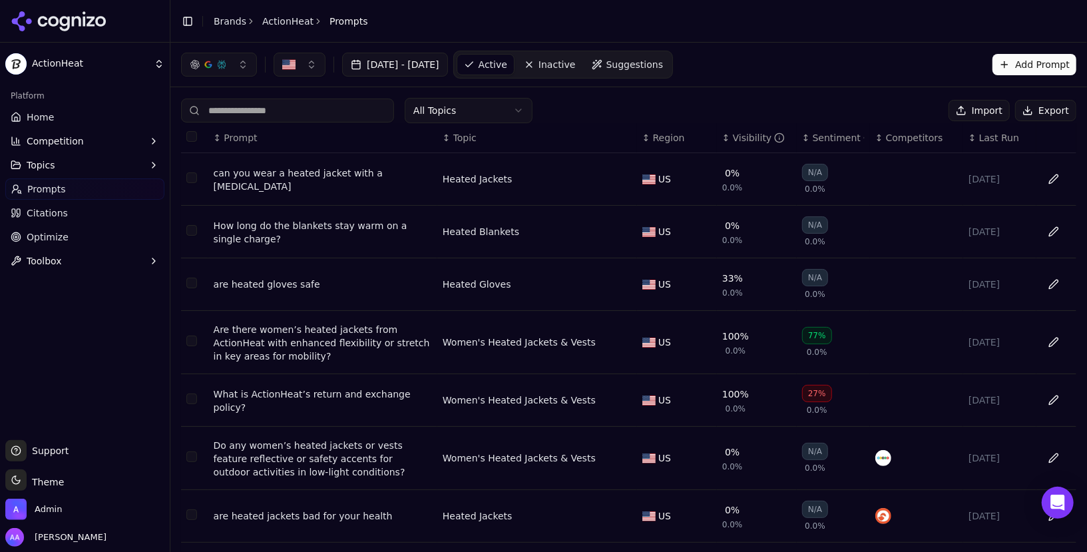
click at [315, 112] on input at bounding box center [287, 110] width 213 height 24
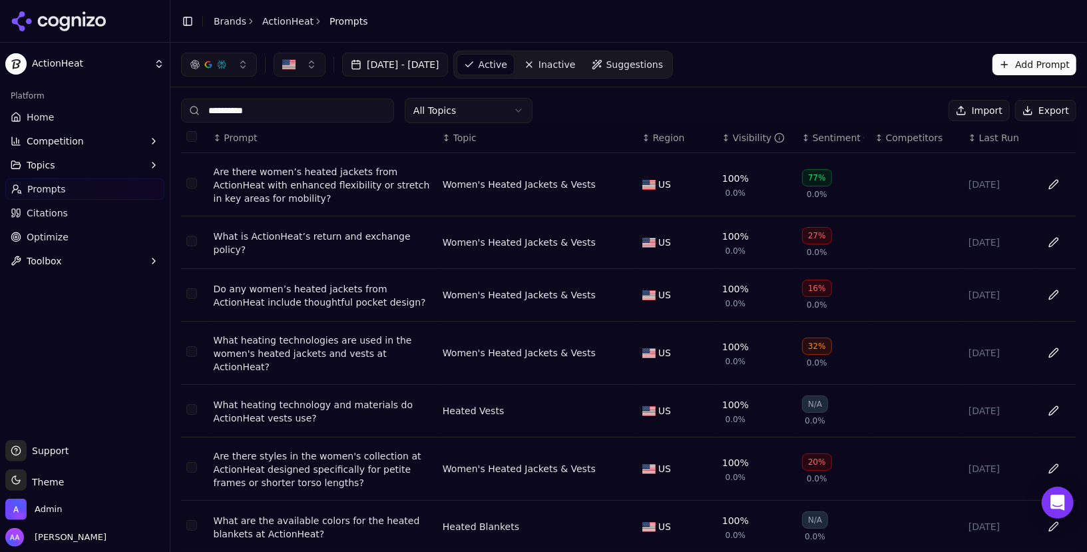
type input "**********"
click at [56, 112] on link "Home" at bounding box center [84, 116] width 159 height 21
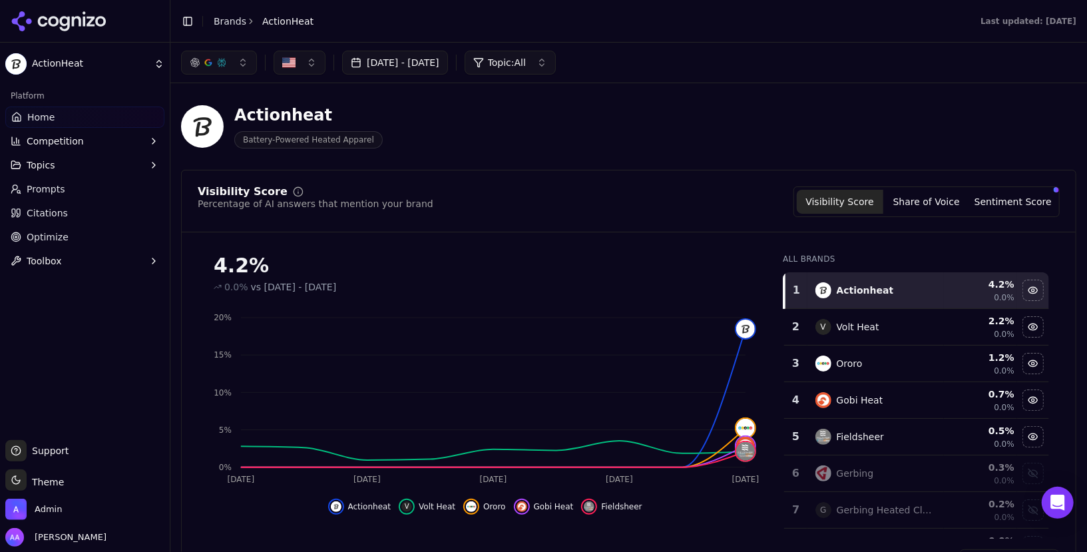
click at [507, 124] on div "Actionheat Battery-Powered Heated Apparel" at bounding box center [479, 126] width 596 height 44
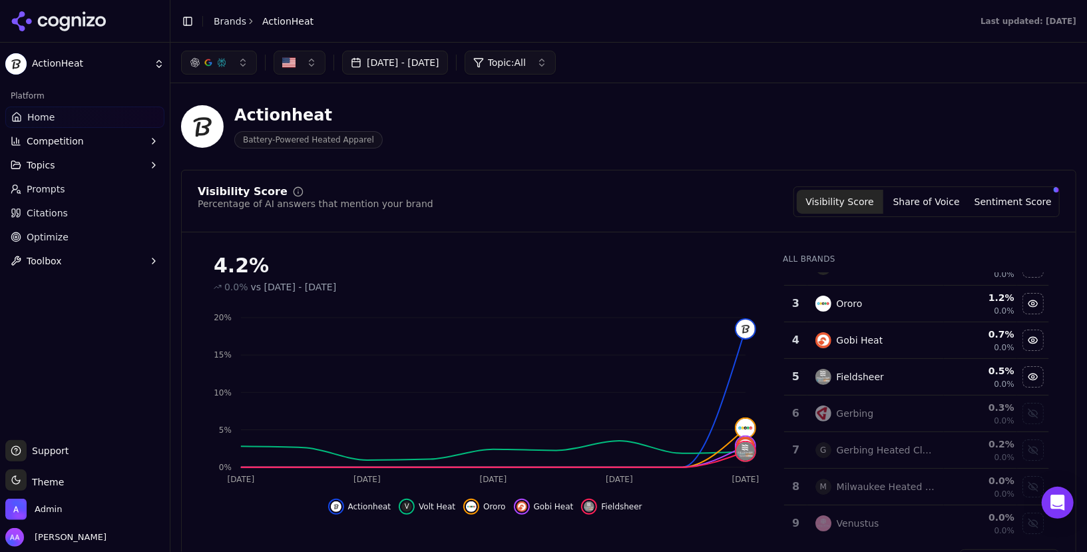
click at [538, 52] on button "Topic: All" at bounding box center [509, 63] width 91 height 24
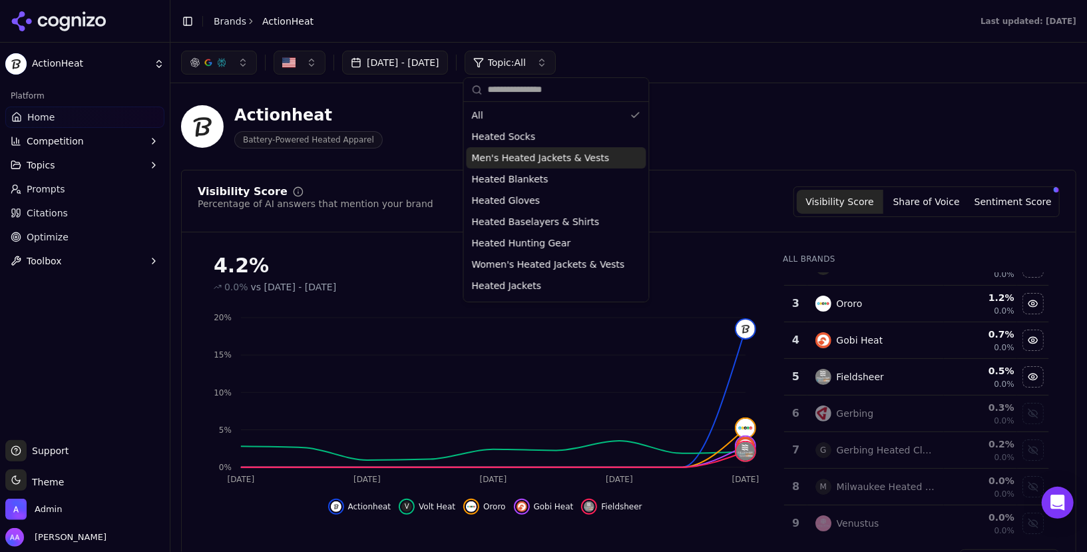
scroll to position [18, 0]
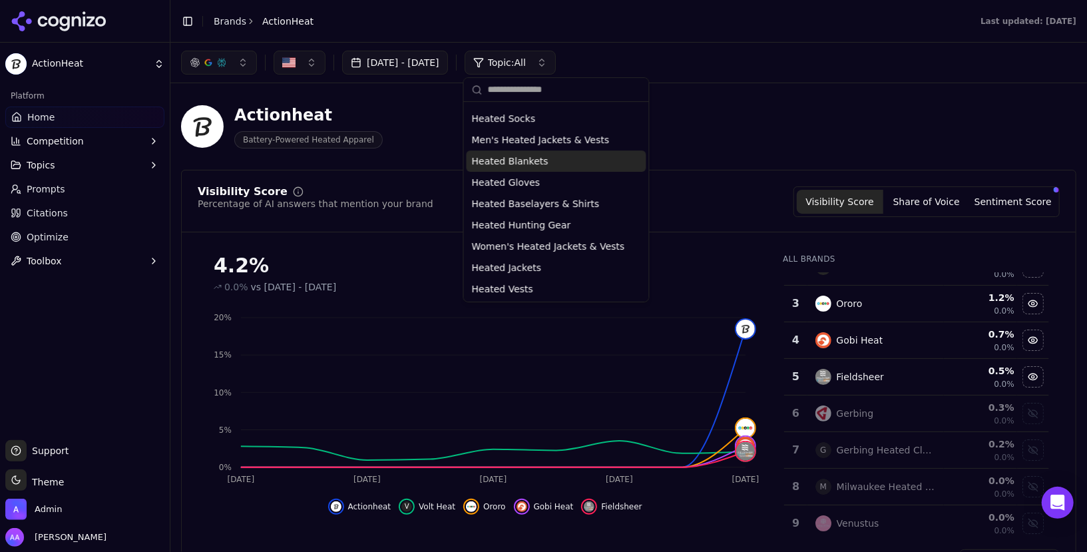
click at [759, 146] on div "Actionheat Battery-Powered Heated Apparel" at bounding box center [479, 126] width 596 height 44
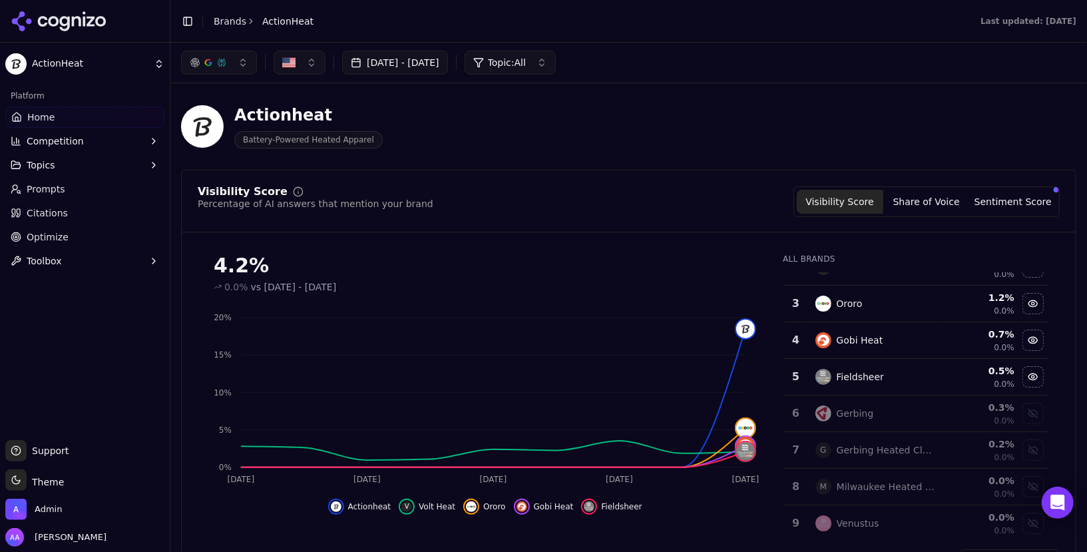
click at [44, 115] on span "Home" at bounding box center [40, 116] width 27 height 13
click at [717, 73] on div "Jul 21, 2025 - Aug 20, 2025 Topic: All" at bounding box center [628, 63] width 895 height 24
